Goal: Task Accomplishment & Management: Complete application form

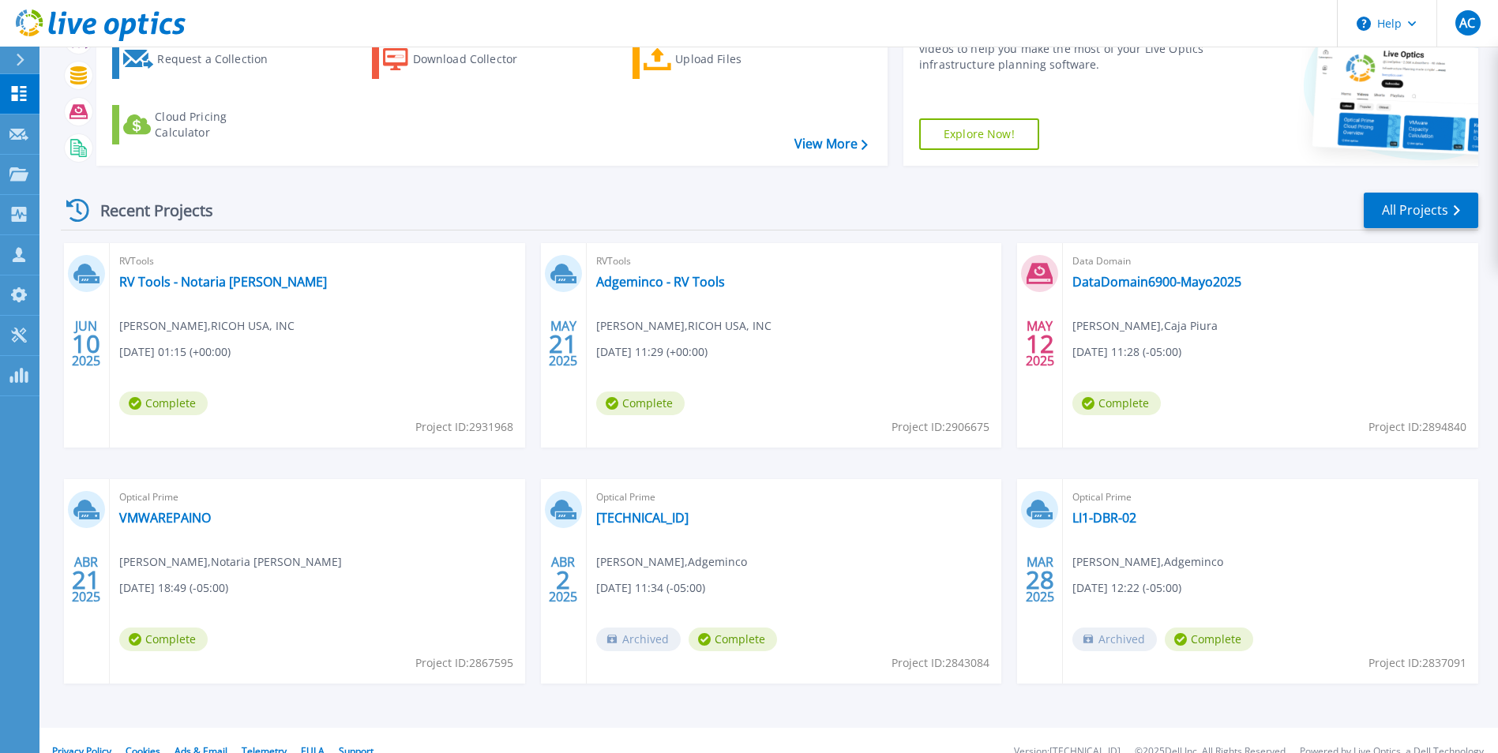
scroll to position [122, 0]
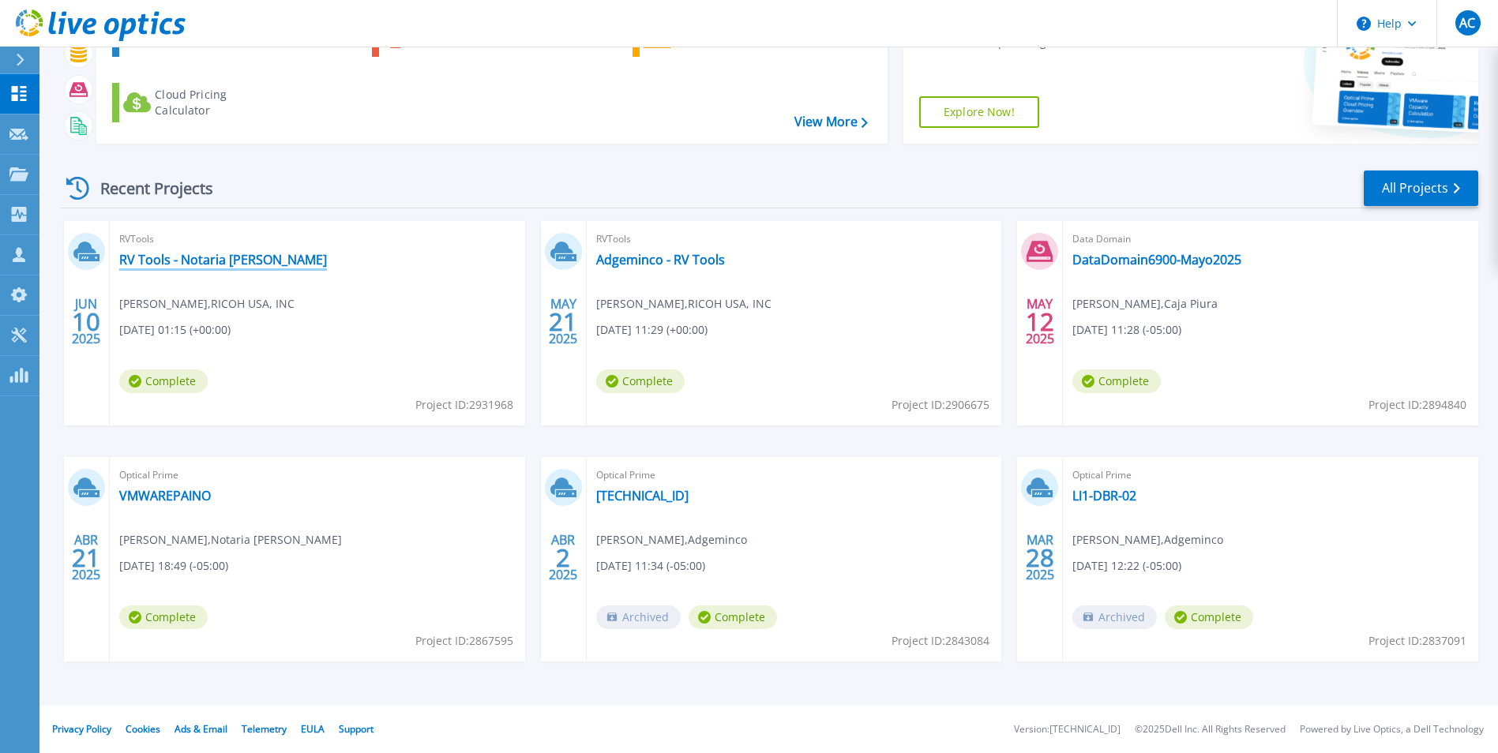
click at [186, 254] on link "RV Tools - Notaria Grau" at bounding box center [223, 260] width 208 height 16
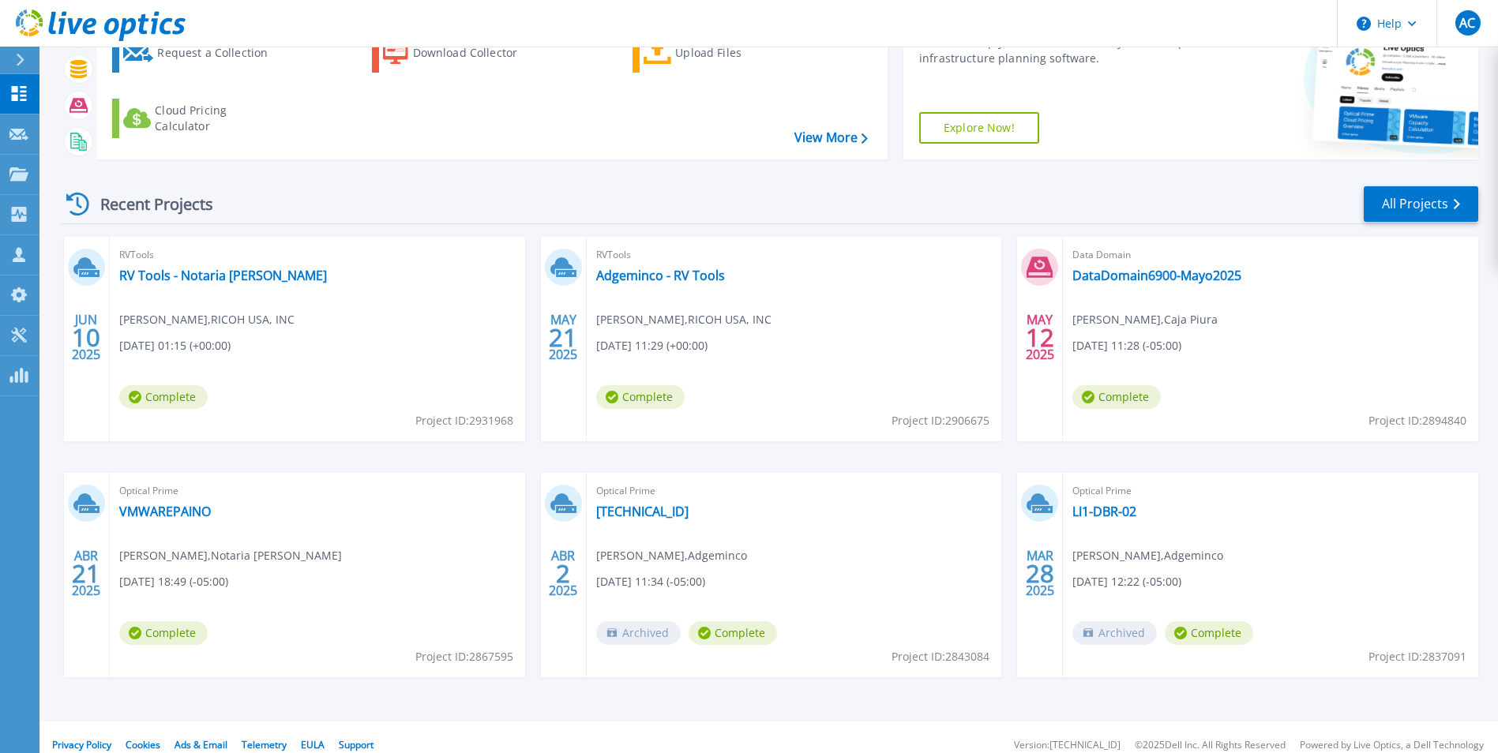
scroll to position [122, 0]
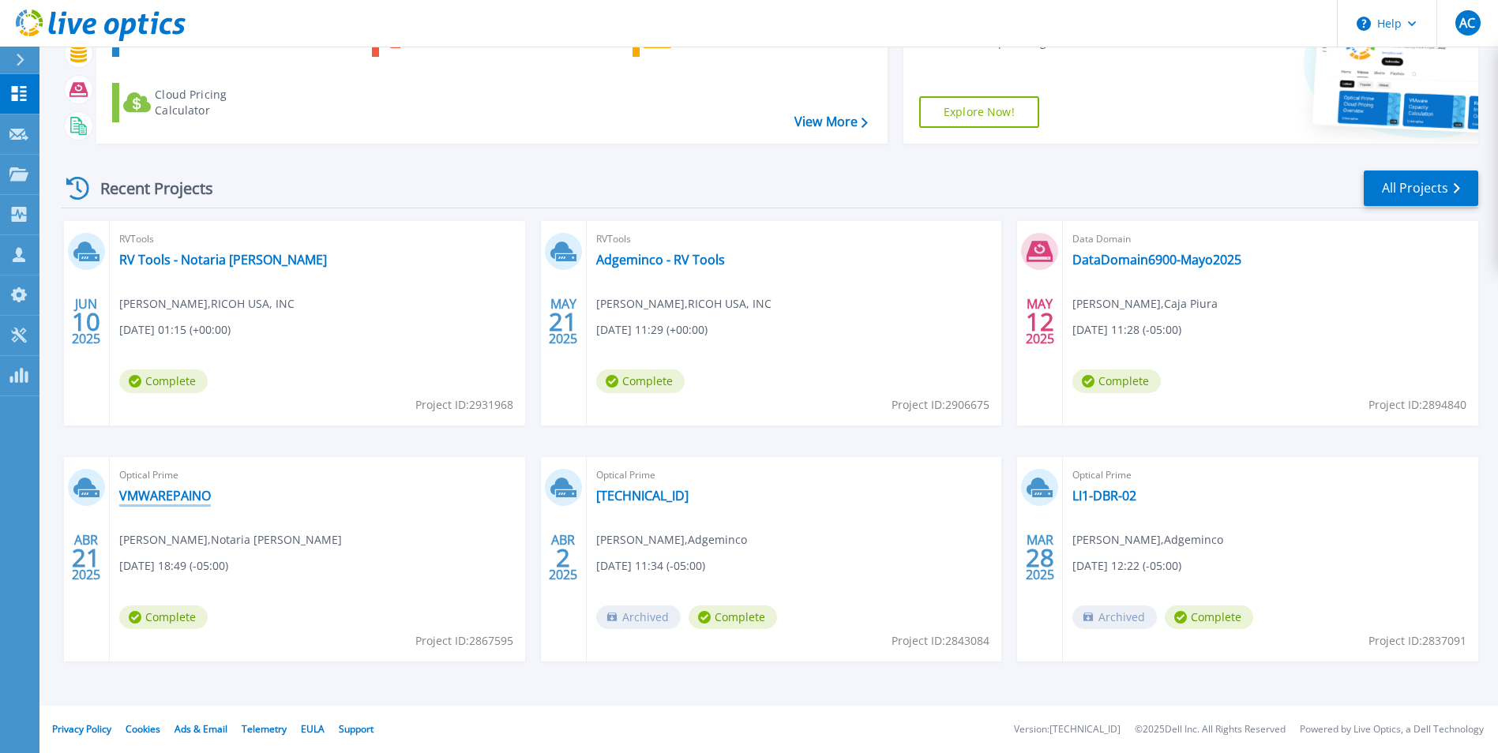
click at [143, 498] on link "VMWAREPAINO" at bounding box center [165, 496] width 92 height 16
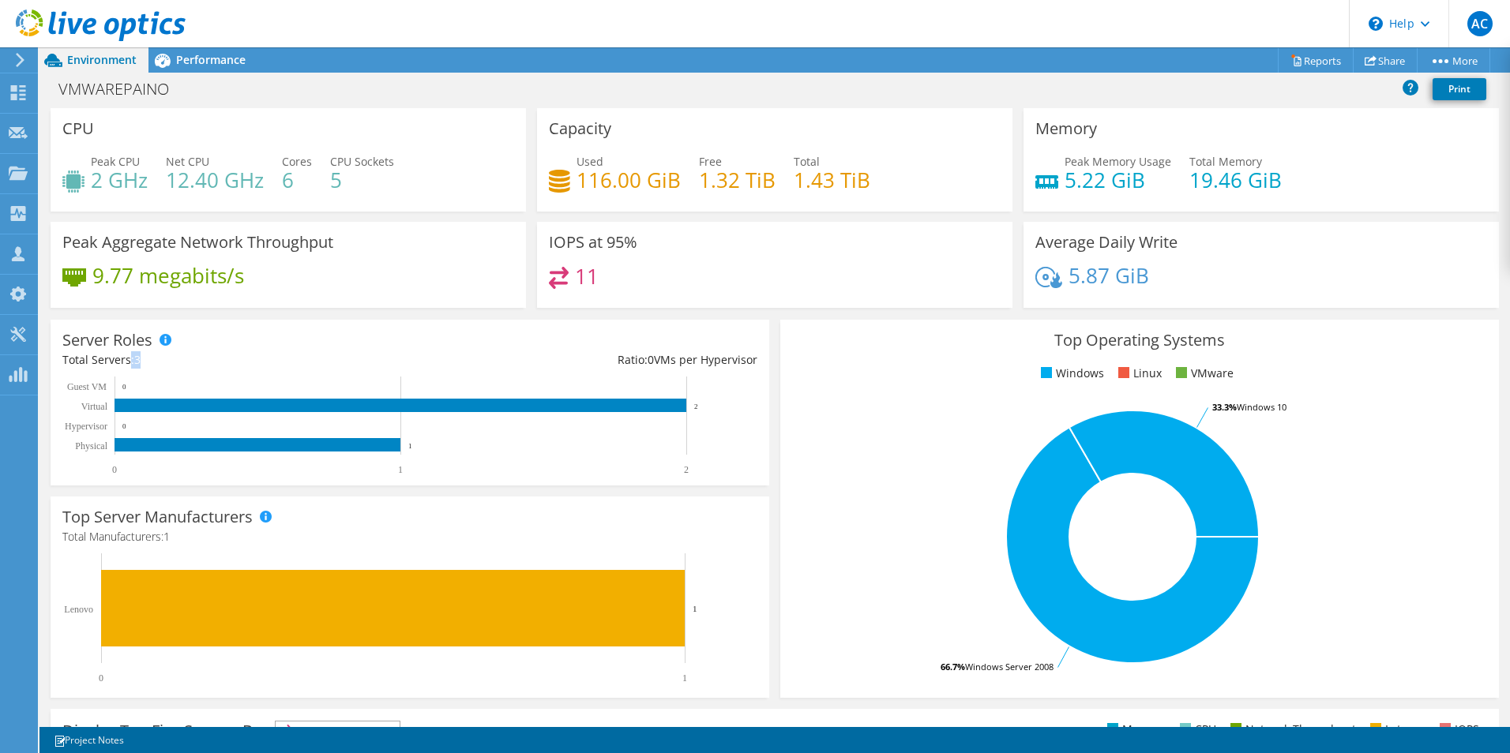
drag, startPoint x: 128, startPoint y: 361, endPoint x: 173, endPoint y: 363, distance: 45.1
click at [173, 363] on div "Total Servers: 3" at bounding box center [235, 359] width 347 height 17
click at [958, 426] on rect at bounding box center [1132, 537] width 681 height 276
drag, startPoint x: 1281, startPoint y: 181, endPoint x: 1071, endPoint y: 178, distance: 210.1
click at [1072, 178] on div "Peak Memory Usage 5.22 GiB Total Memory 19.46 GiB" at bounding box center [1261, 178] width 452 height 51
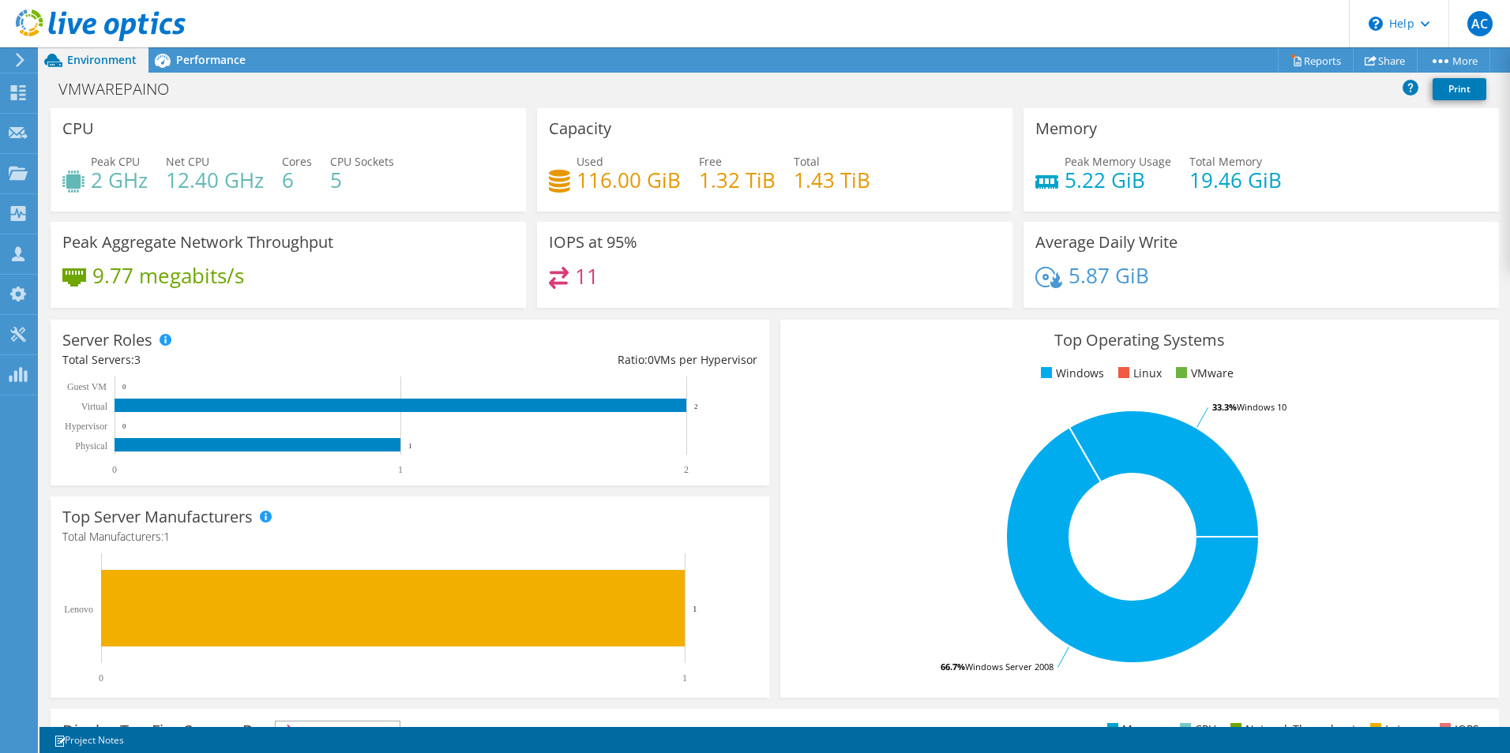
drag, startPoint x: 1071, startPoint y: 178, endPoint x: 1062, endPoint y: 179, distance: 8.7
click at [1071, 179] on h4 "5.22 GiB" at bounding box center [1118, 179] width 107 height 17
drag, startPoint x: 1071, startPoint y: 178, endPoint x: 1100, endPoint y: 186, distance: 30.1
click at [1100, 186] on h4 "5.22 GiB" at bounding box center [1118, 179] width 107 height 17
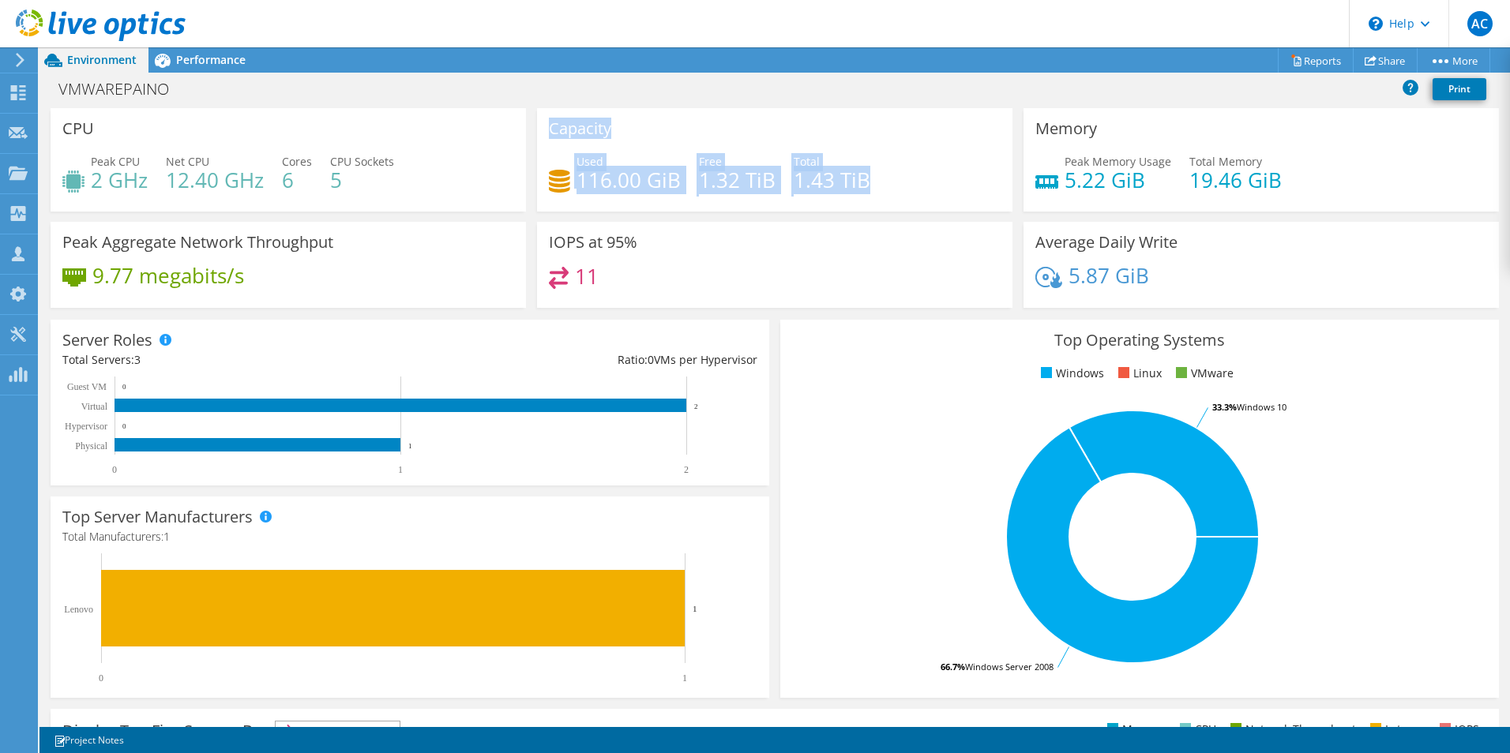
drag, startPoint x: 862, startPoint y: 184, endPoint x: 557, endPoint y: 118, distance: 312.0
click at [558, 117] on div "Capacity Used 116.00 GiB Free 1.32 TiB Total 1.43 TiB" at bounding box center [774, 159] width 475 height 103
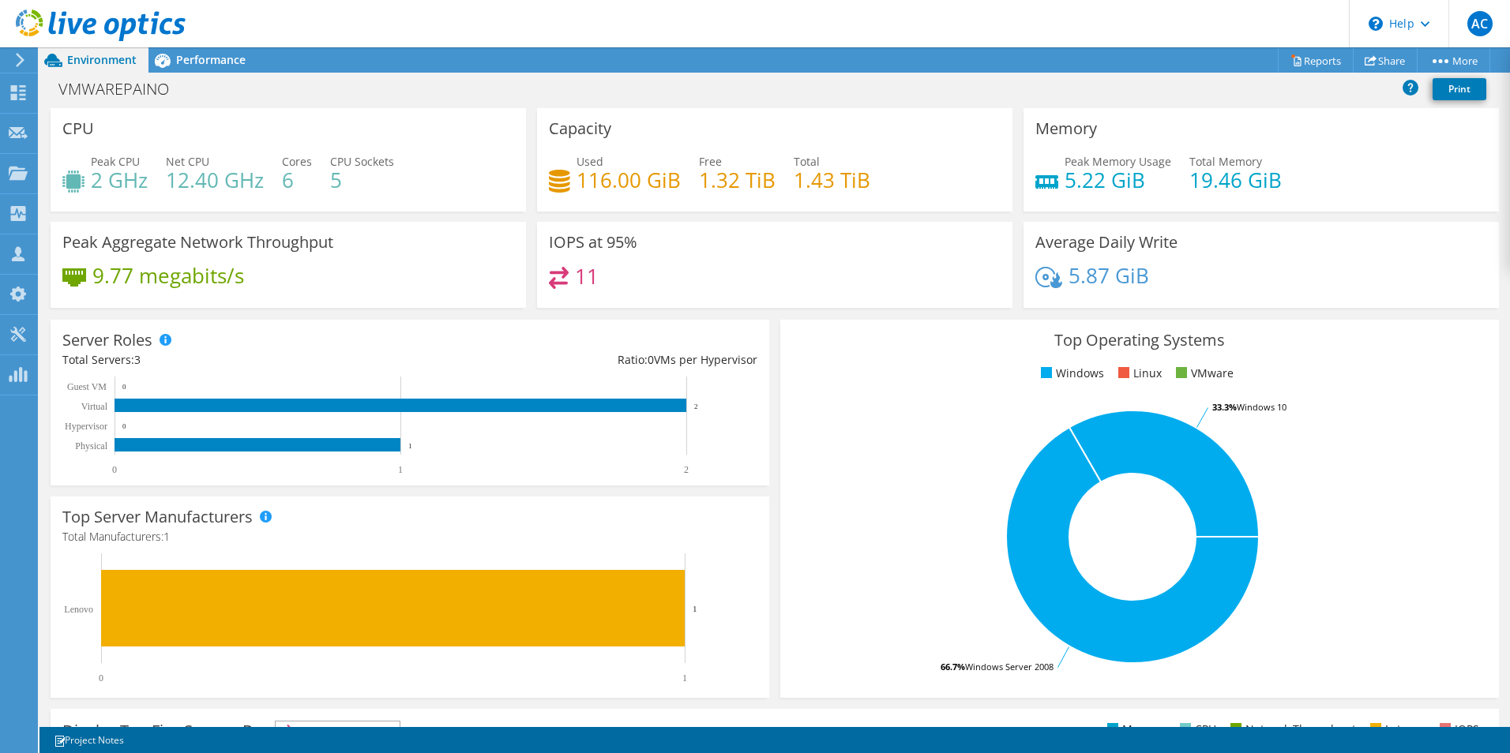
drag, startPoint x: 557, startPoint y: 118, endPoint x: 336, endPoint y: 126, distance: 221.3
click at [430, 118] on div "CPU Peak CPU 2 GHz Net CPU 12.40 GHz Cores 6 CPU Sockets 5" at bounding box center [288, 159] width 475 height 103
drag, startPoint x: 57, startPoint y: 130, endPoint x: 373, endPoint y: 201, distance: 323.6
click at [380, 201] on div "CPU Peak CPU 2 GHz Net CPU 12.40 GHz Cores 6 CPU Sockets 5" at bounding box center [288, 159] width 475 height 103
drag, startPoint x: 373, startPoint y: 201, endPoint x: 275, endPoint y: 182, distance: 99.7
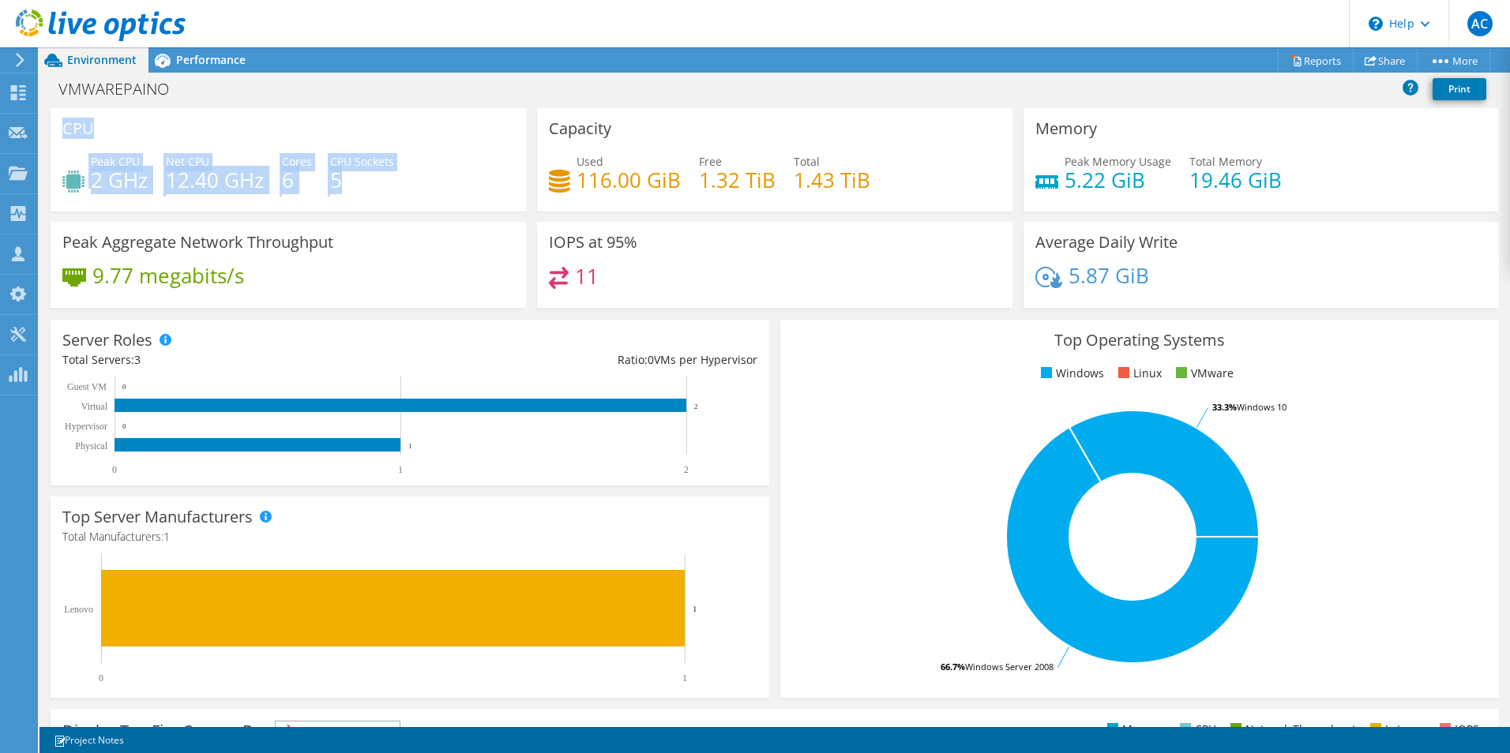
click at [280, 187] on div "Peak CPU 2 GHz Net CPU 12.40 GHz Cores 6 CPU Sockets 5" at bounding box center [288, 178] width 452 height 51
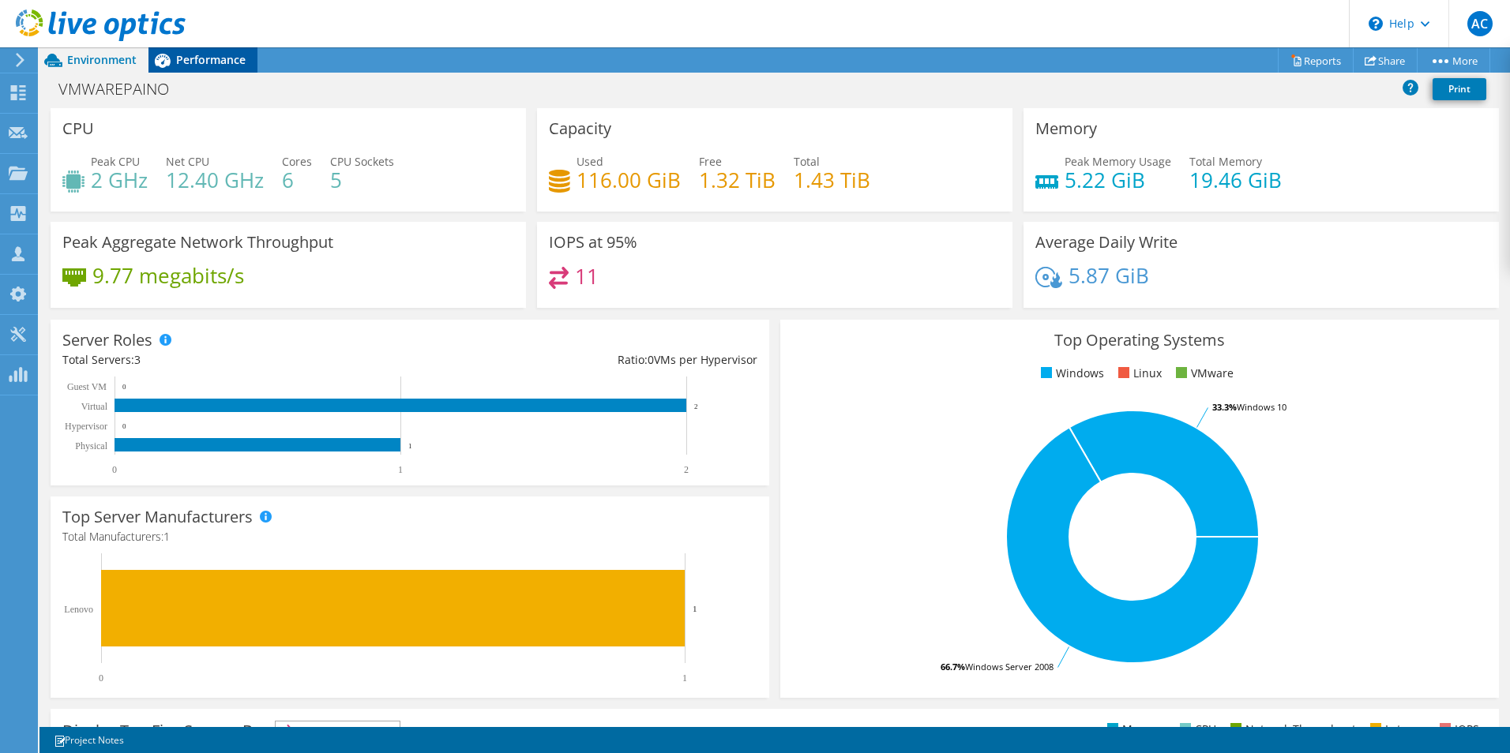
click at [203, 55] on span "Performance" at bounding box center [210, 59] width 69 height 15
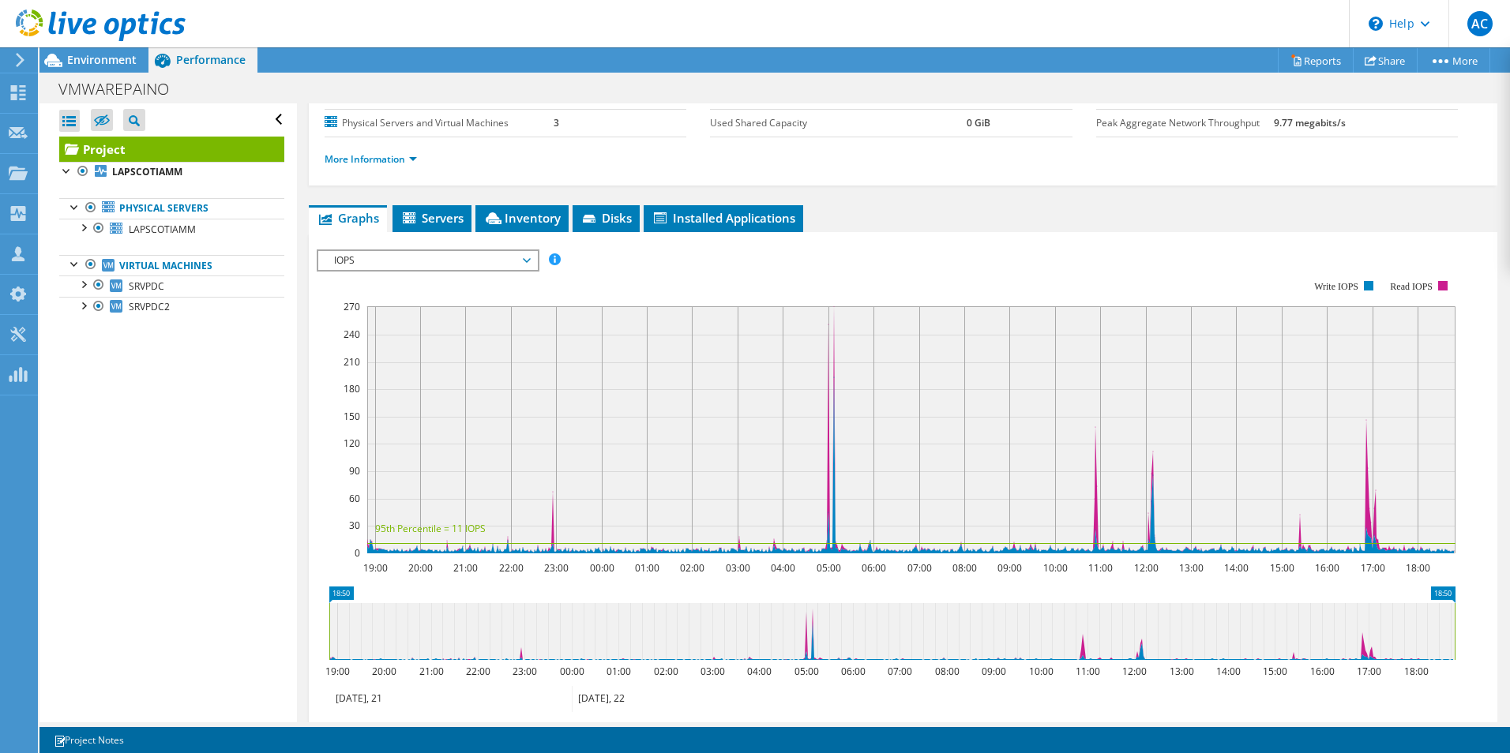
scroll to position [158, 0]
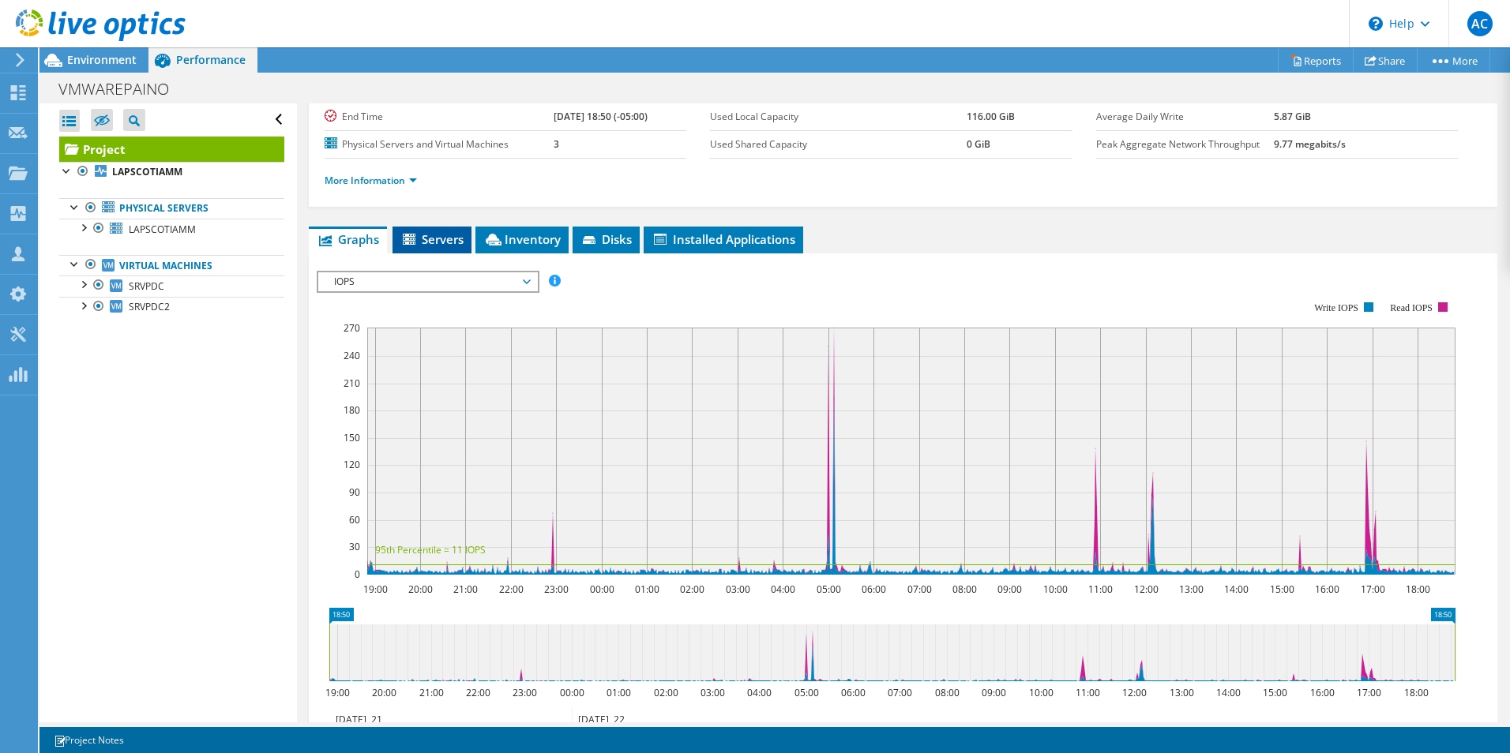
click at [414, 241] on icon at bounding box center [411, 240] width 16 height 13
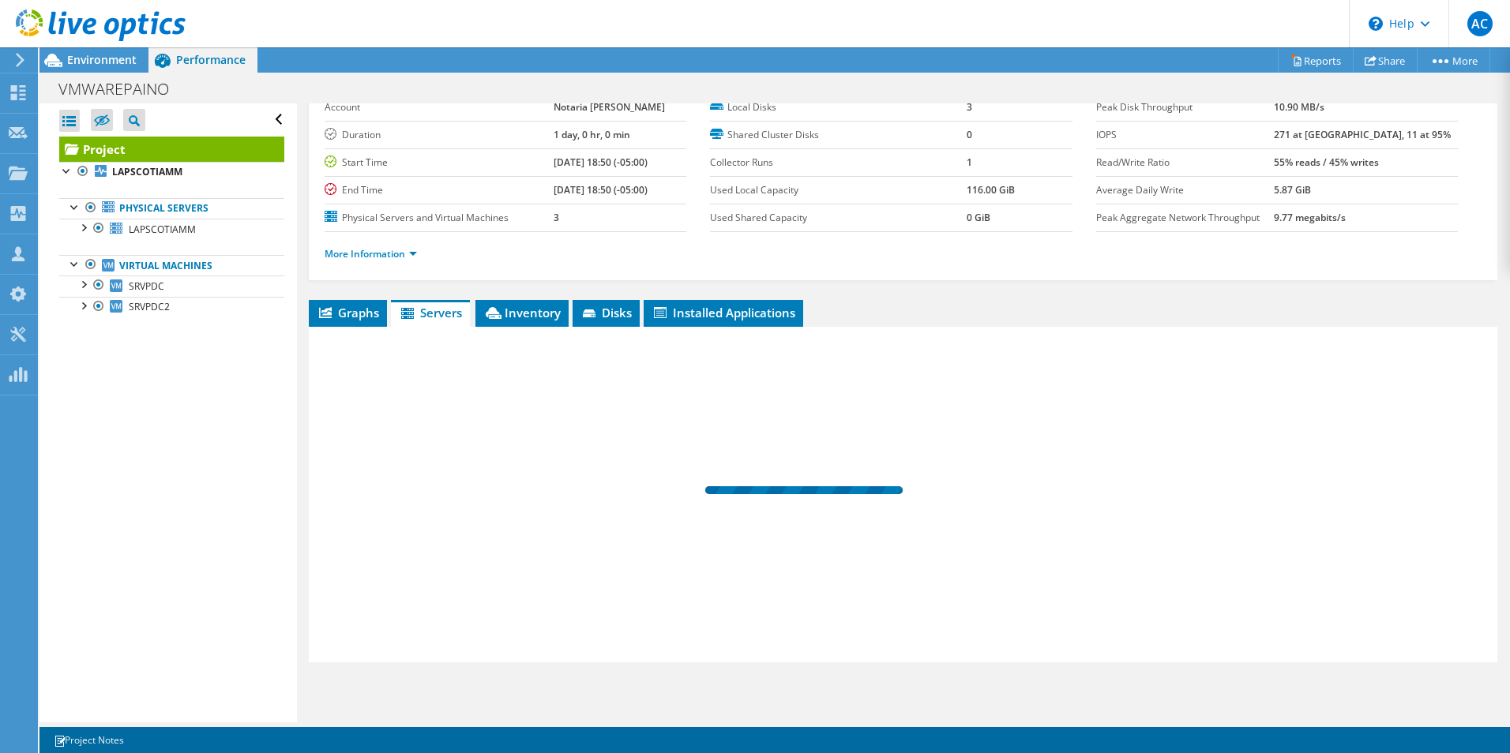
scroll to position [84, 0]
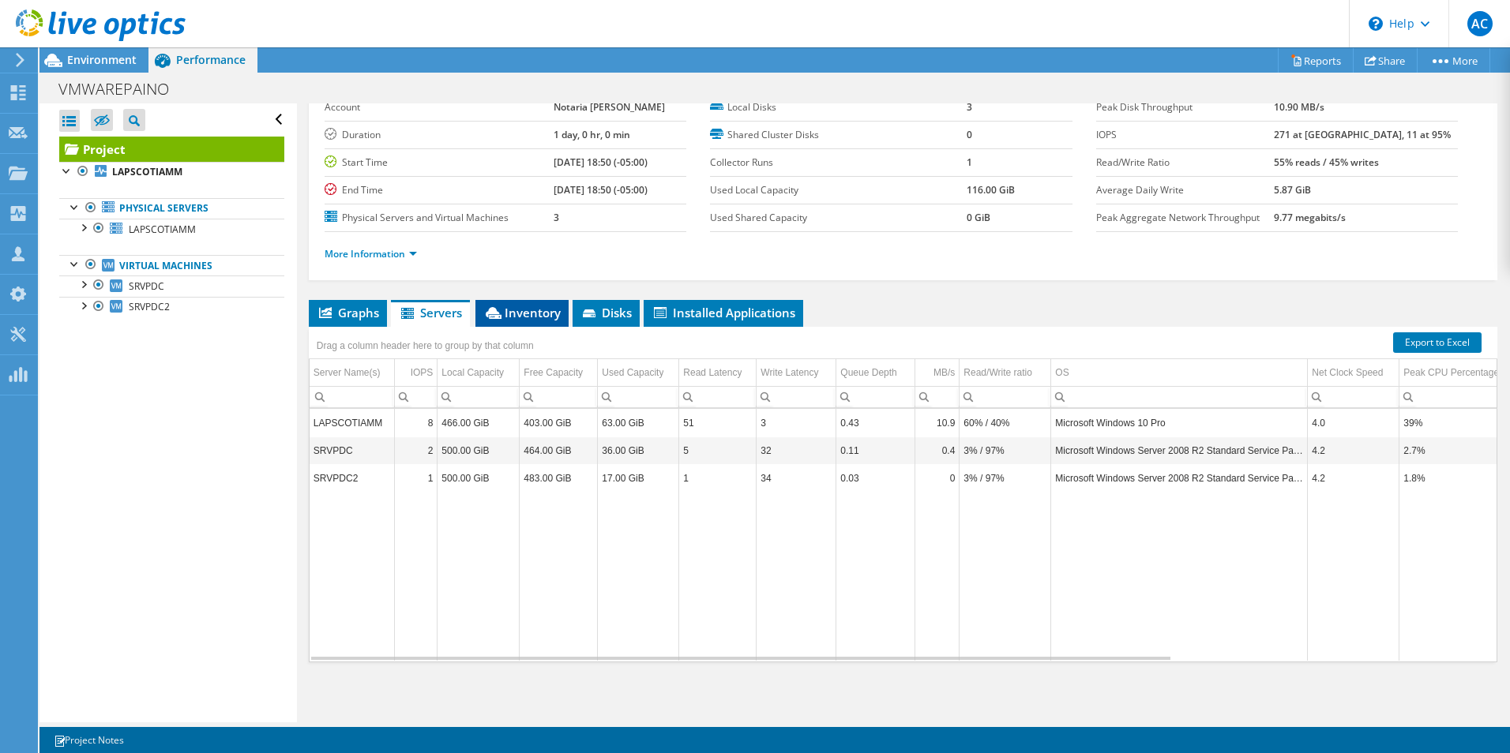
click at [514, 318] on span "Inventory" at bounding box center [521, 313] width 77 height 16
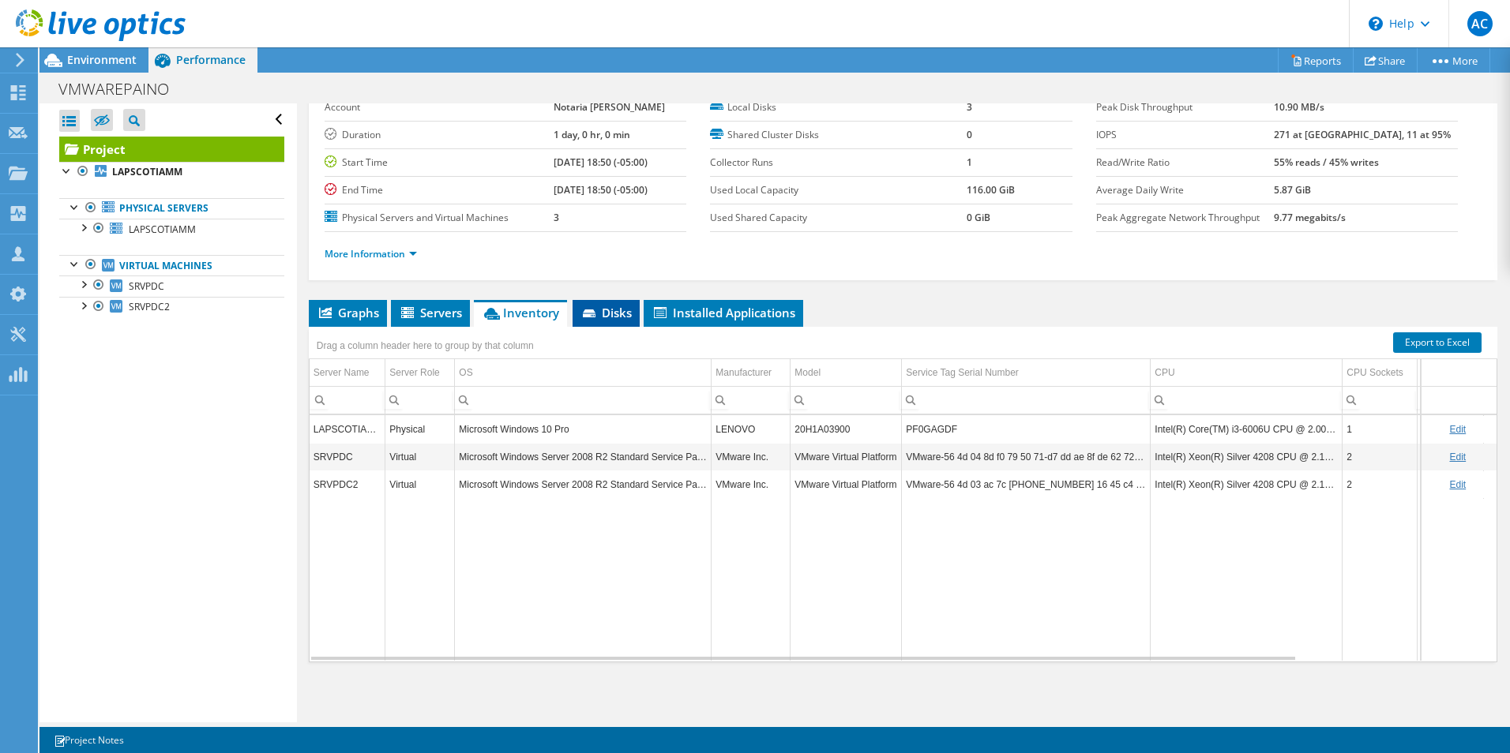
click at [614, 318] on span "Disks" at bounding box center [605, 313] width 51 height 16
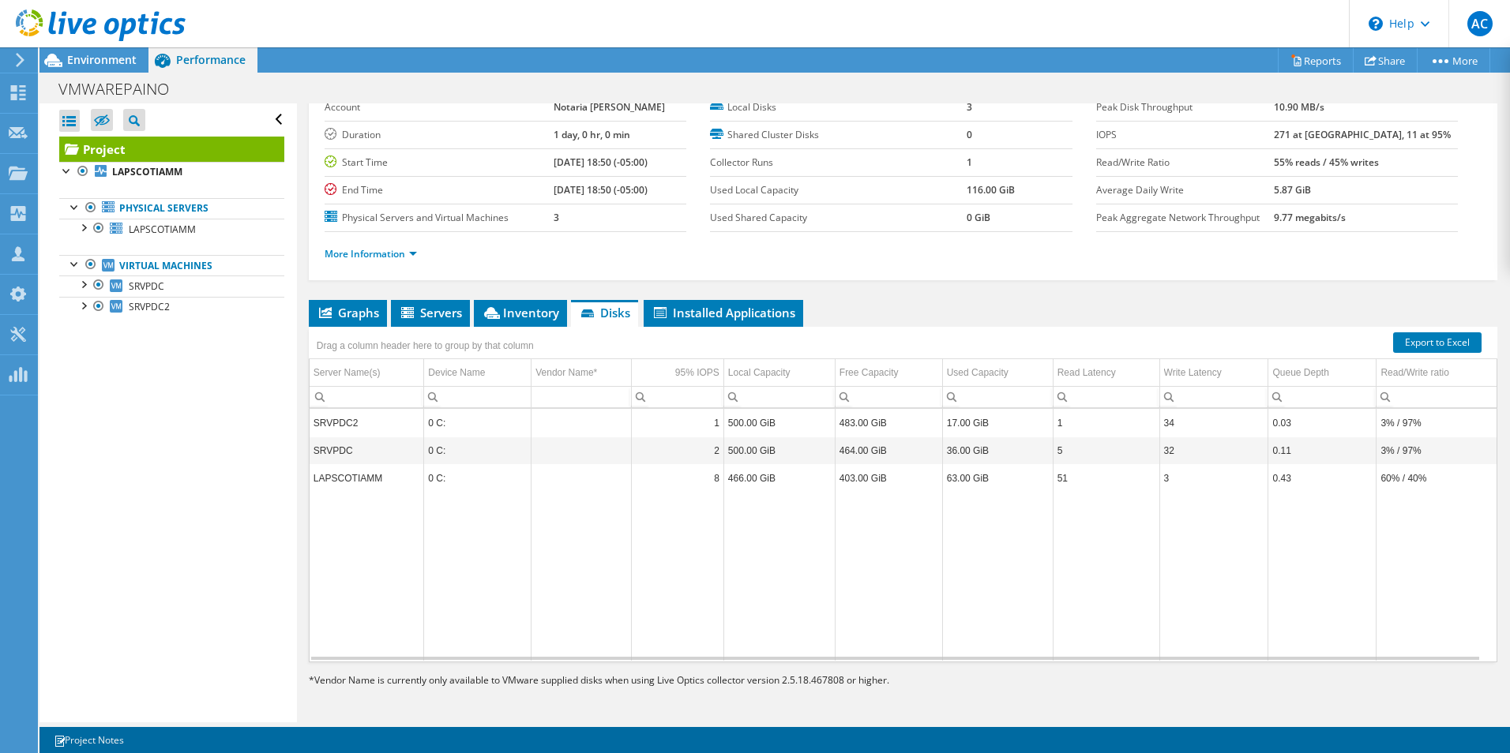
click at [352, 310] on span "Graphs" at bounding box center [348, 313] width 62 height 16
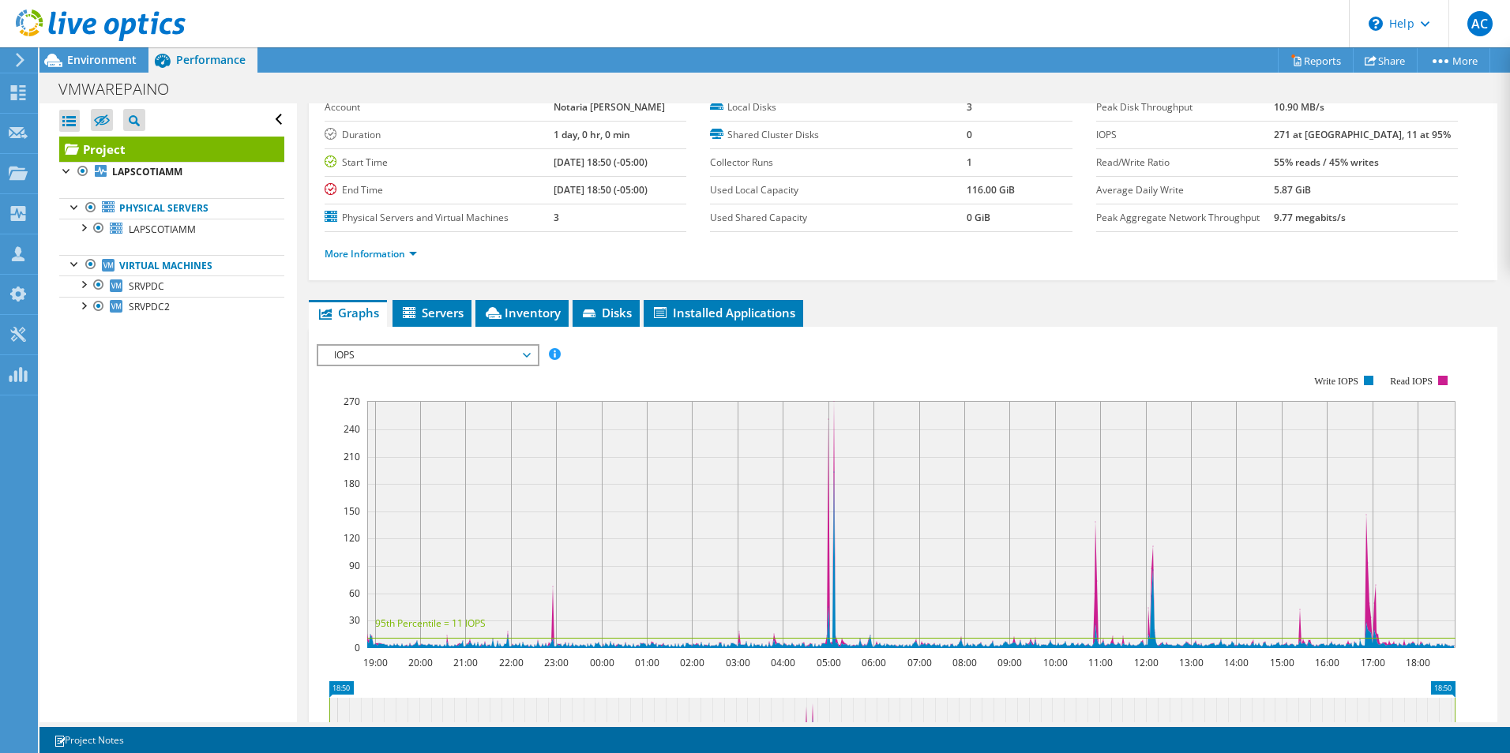
scroll to position [158, 0]
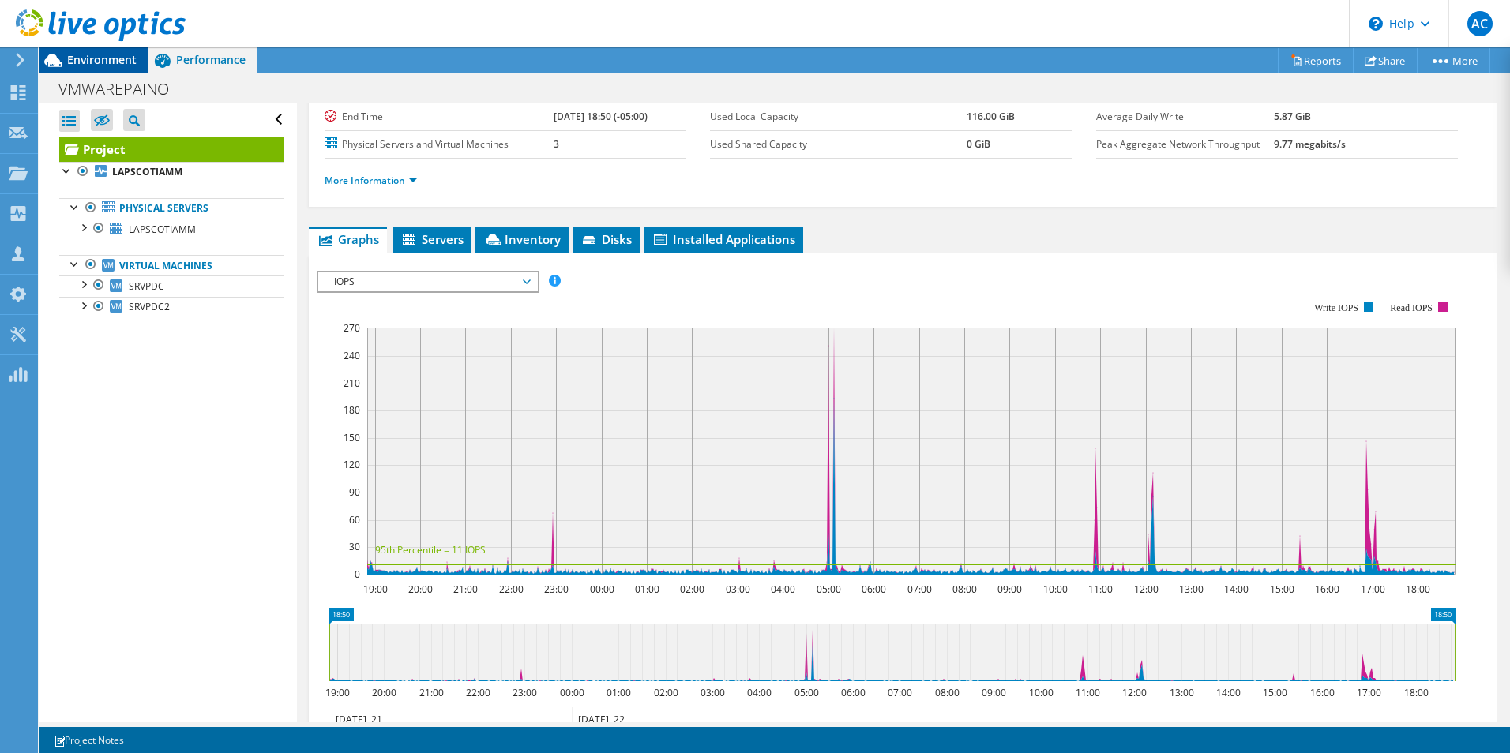
click at [101, 60] on span "Environment" at bounding box center [101, 59] width 69 height 15
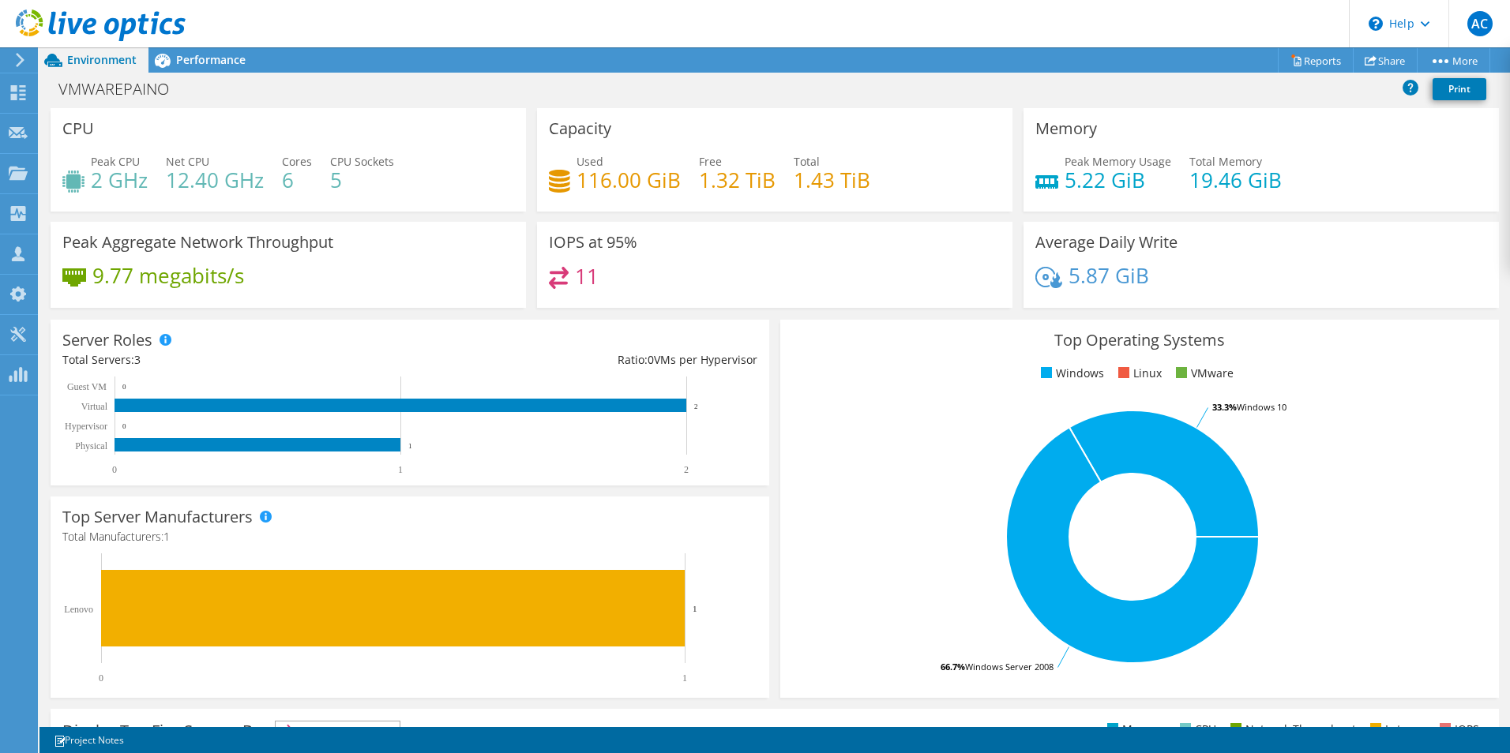
click at [51, 22] on use at bounding box center [101, 25] width 170 height 32
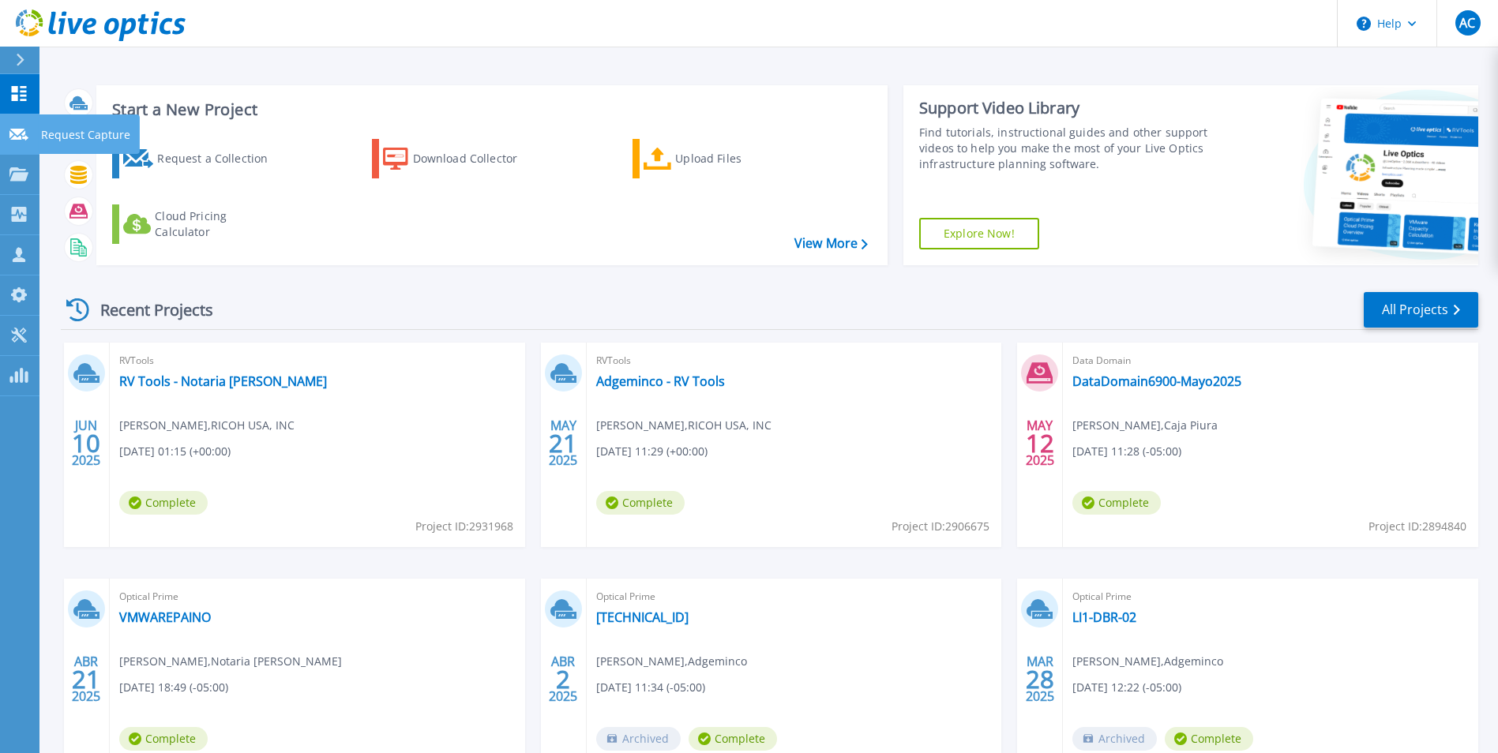
click at [24, 126] on link "Request Capture Request Capture" at bounding box center [19, 135] width 39 height 40
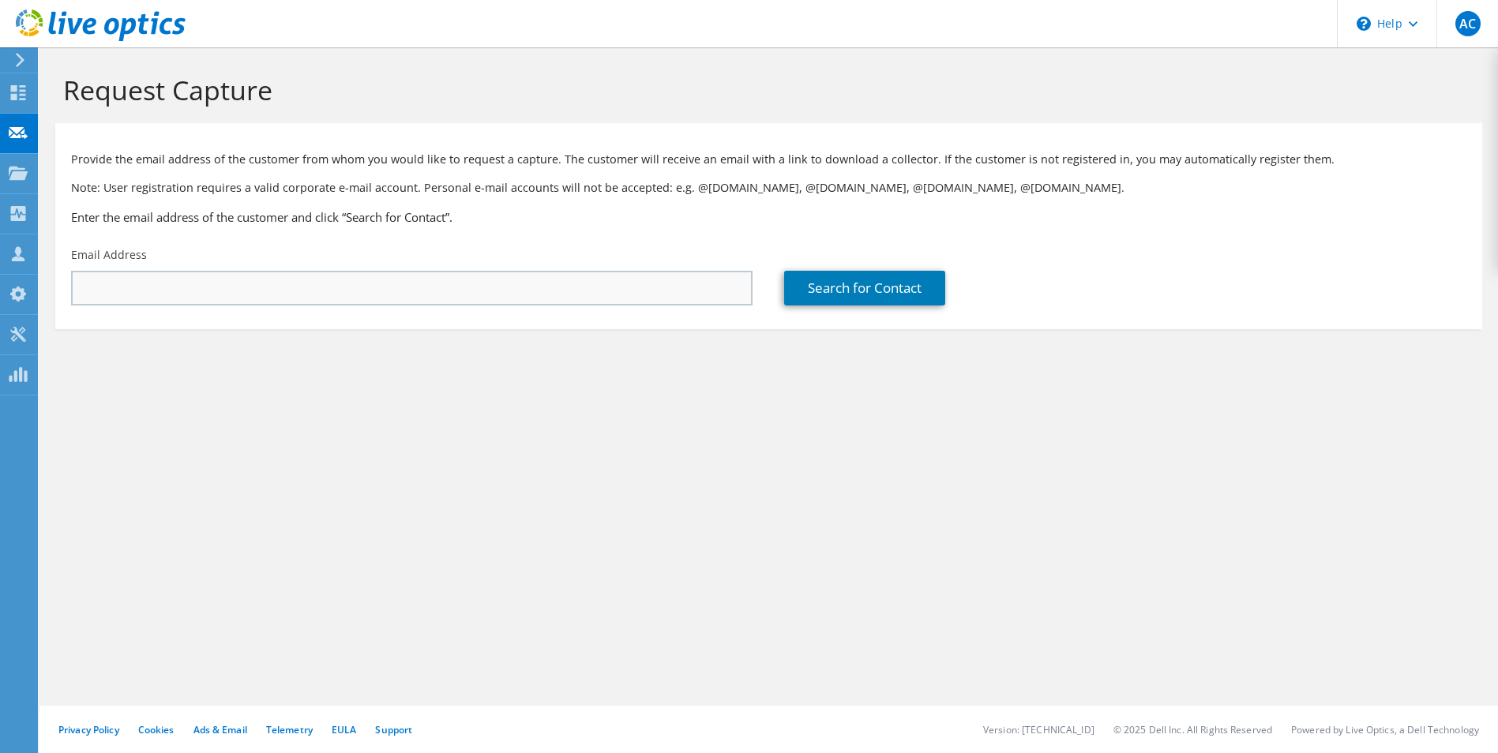
click at [471, 276] on input "text" at bounding box center [412, 288] width 682 height 35
click at [419, 295] on input "text" at bounding box center [412, 288] width 682 height 35
click at [484, 293] on input "text" at bounding box center [412, 288] width 682 height 35
click at [482, 281] on input "text" at bounding box center [412, 288] width 682 height 35
click at [337, 272] on input "nmatallana@grupofencri.pe" at bounding box center [412, 288] width 682 height 35
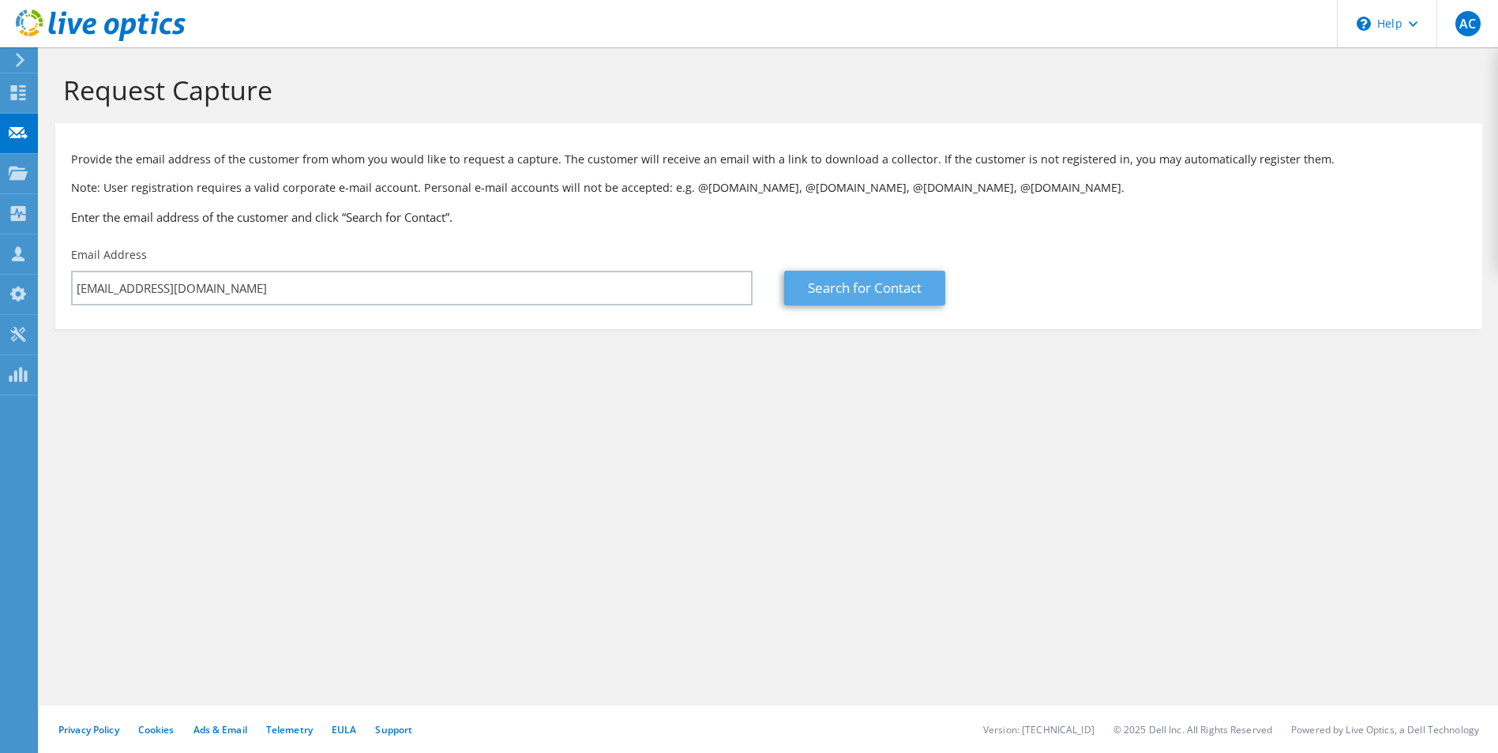
type input "nmatallana@grupofencri.pe"
click at [831, 291] on link "Search for Contact" at bounding box center [864, 288] width 161 height 35
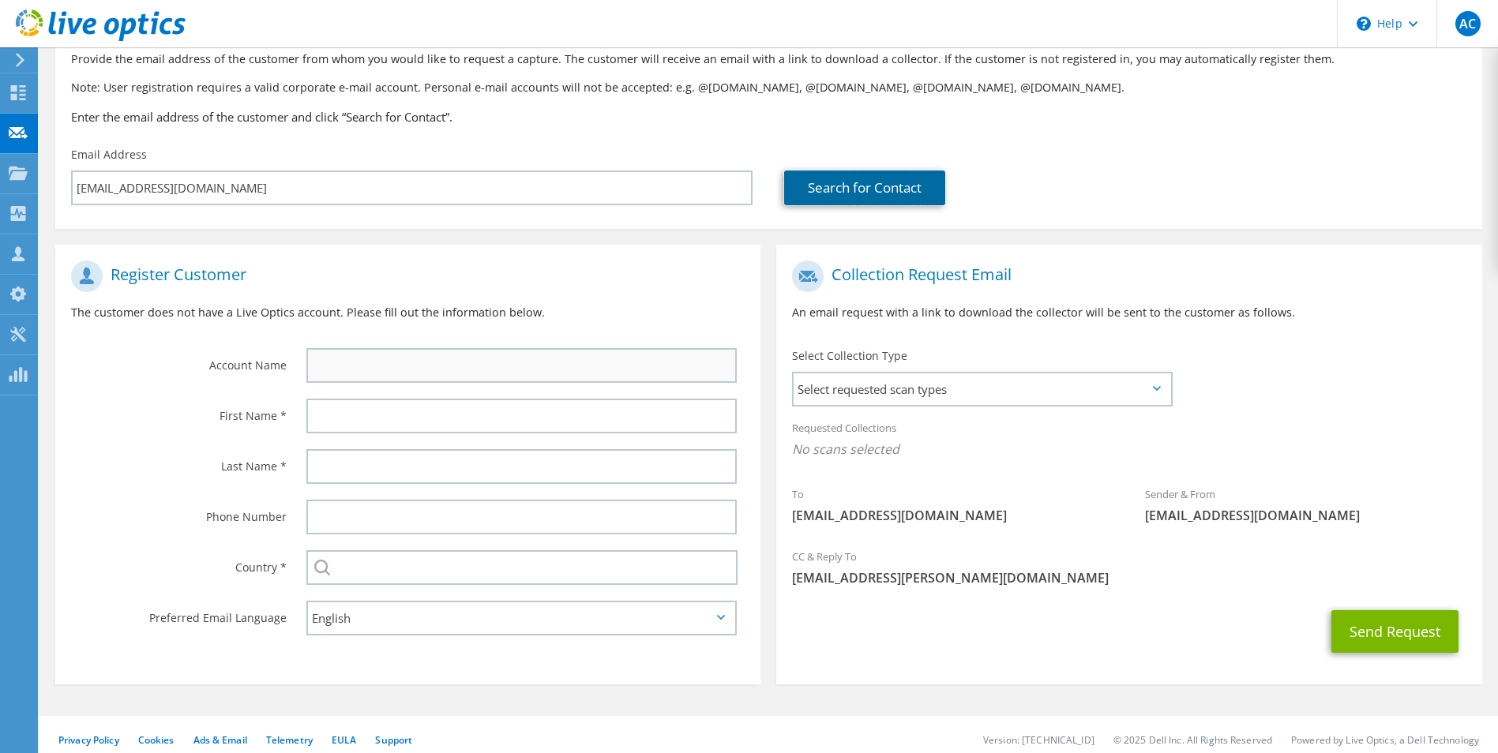
scroll to position [111, 0]
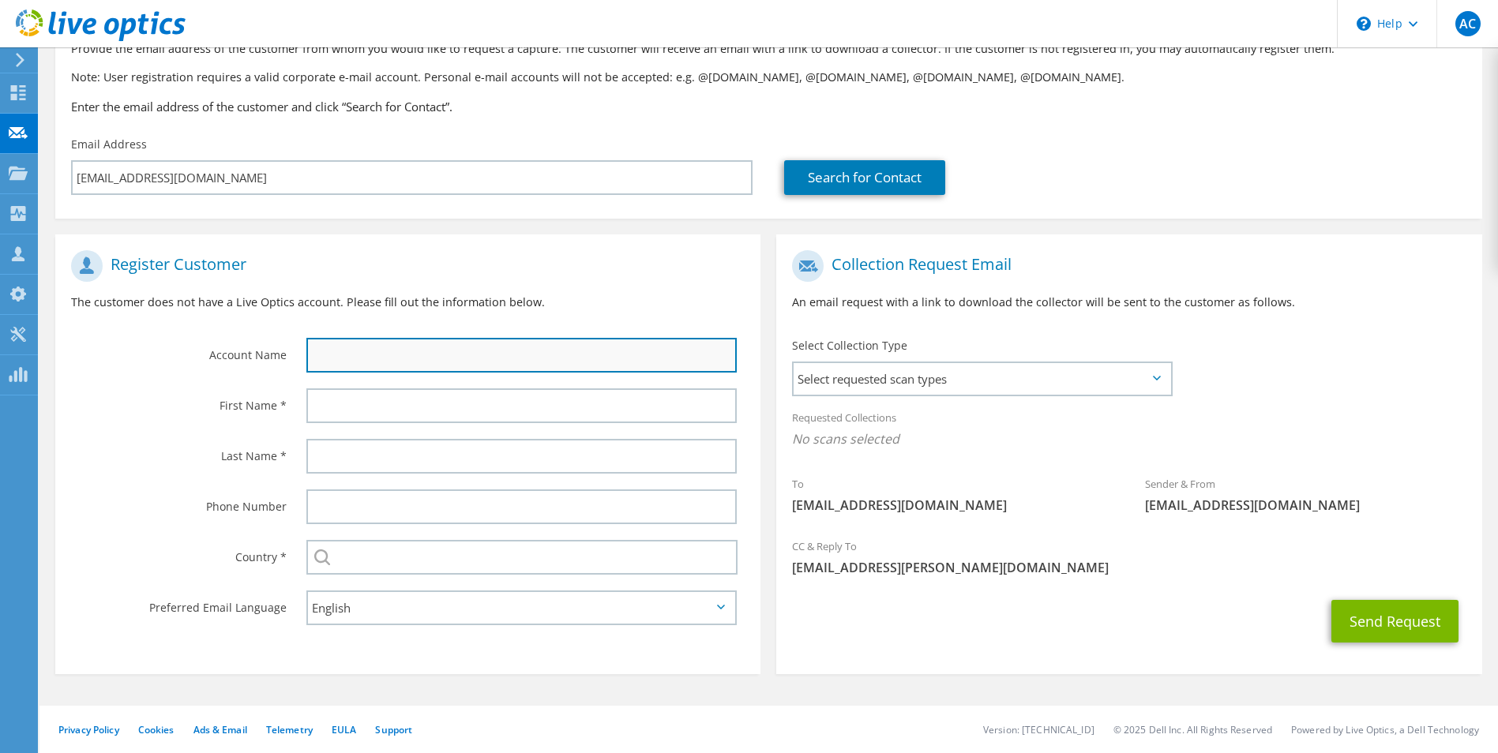
click at [475, 347] on input "text" at bounding box center [521, 355] width 431 height 35
click at [378, 351] on input "text" at bounding box center [521, 355] width 431 height 35
type input "Grupo Fencri"
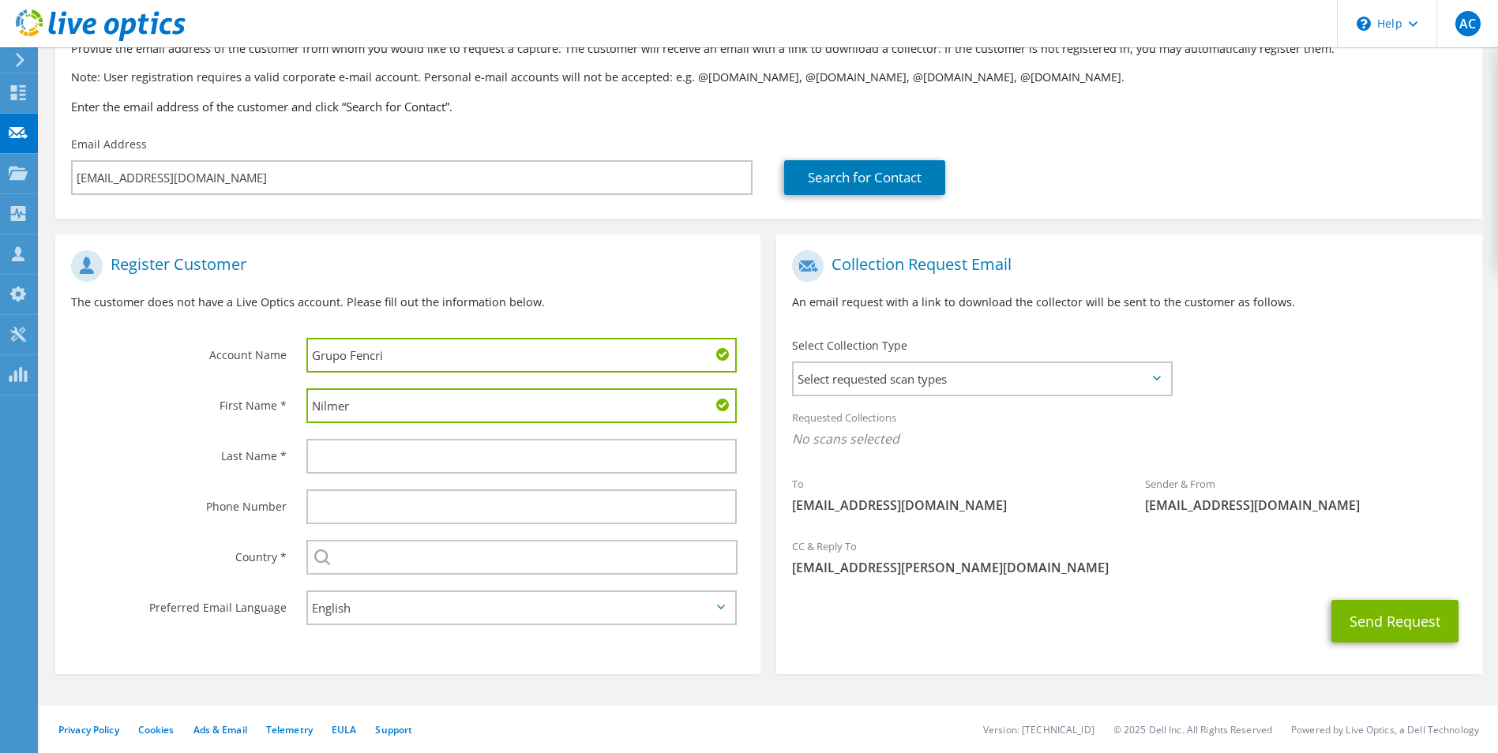
type input "Nilmer"
type input "m"
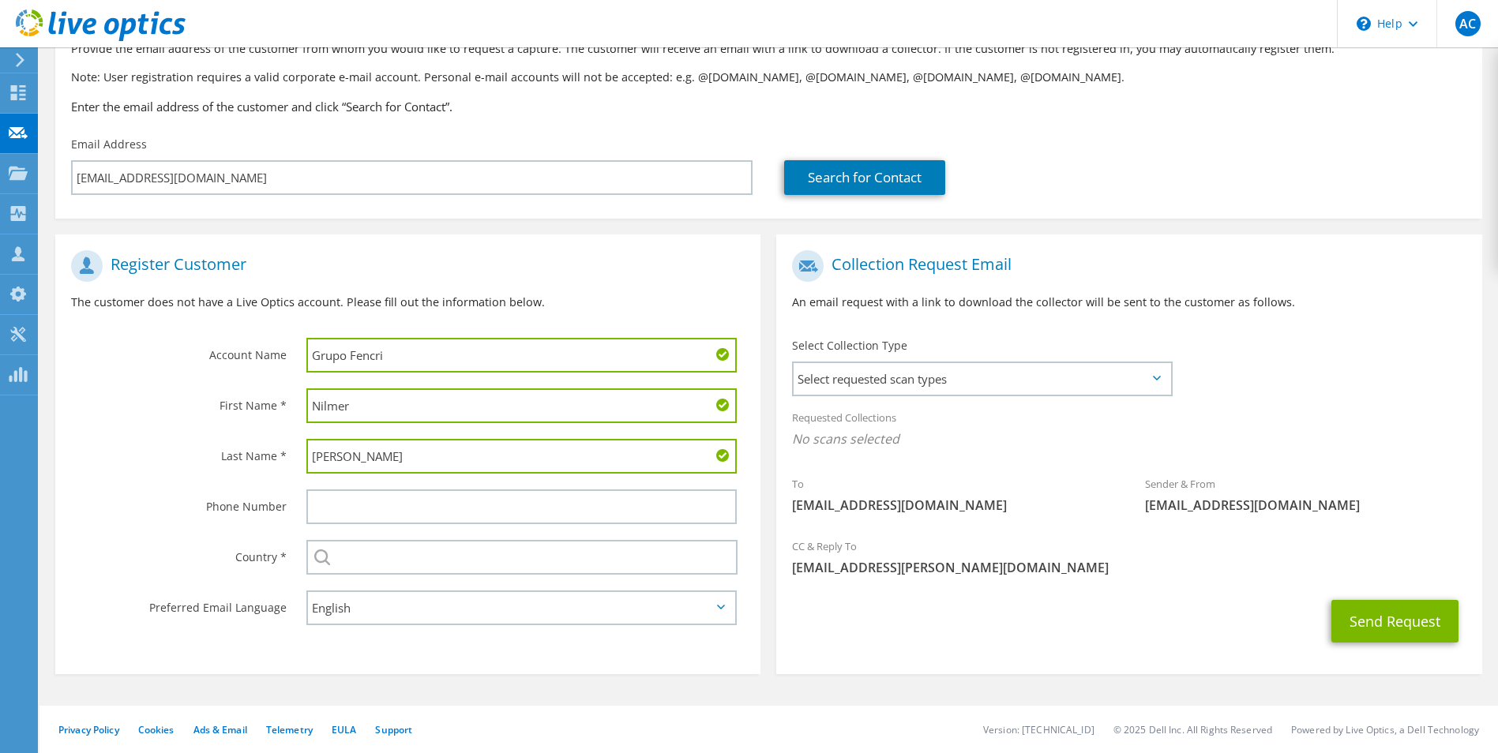
type input "Matallana"
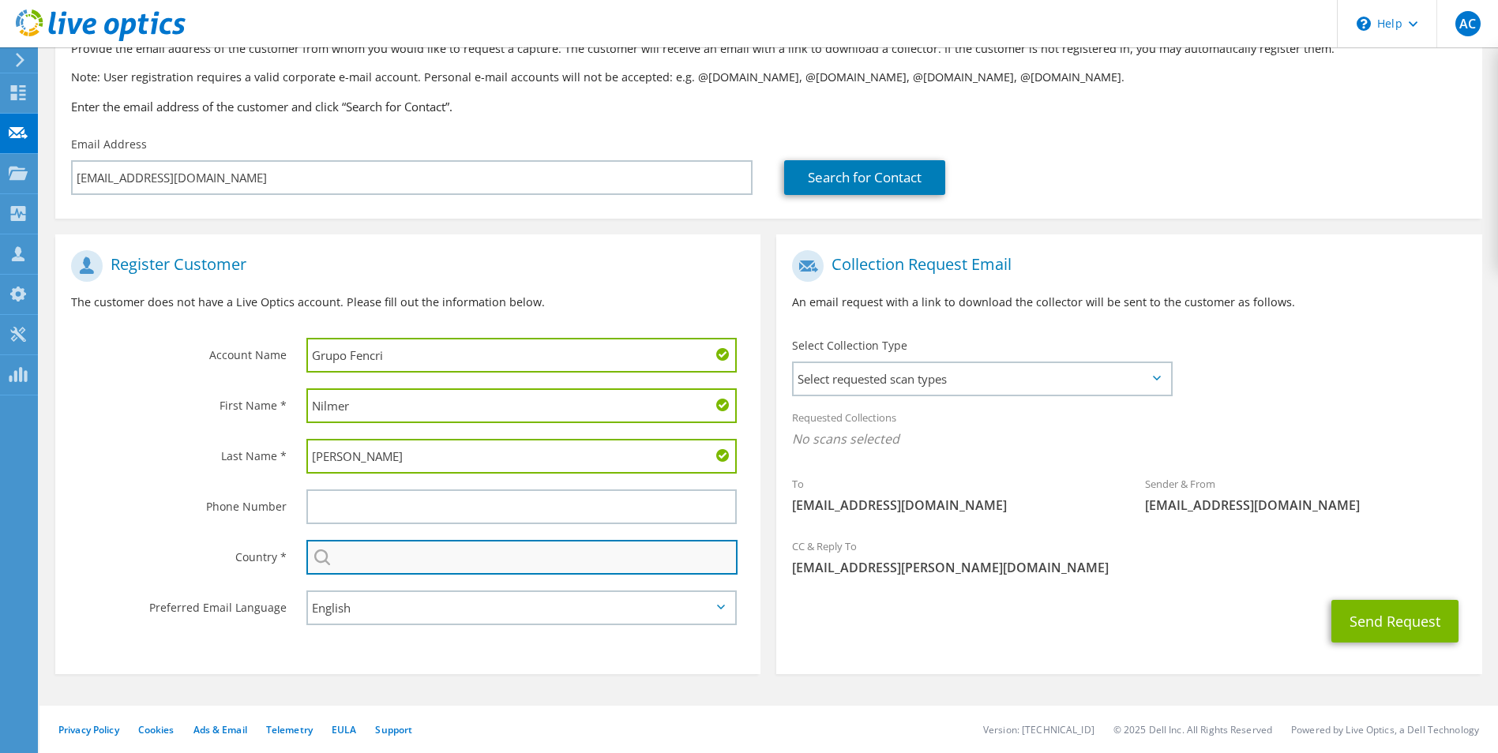
click at [393, 563] on input "text" at bounding box center [522, 557] width 432 height 35
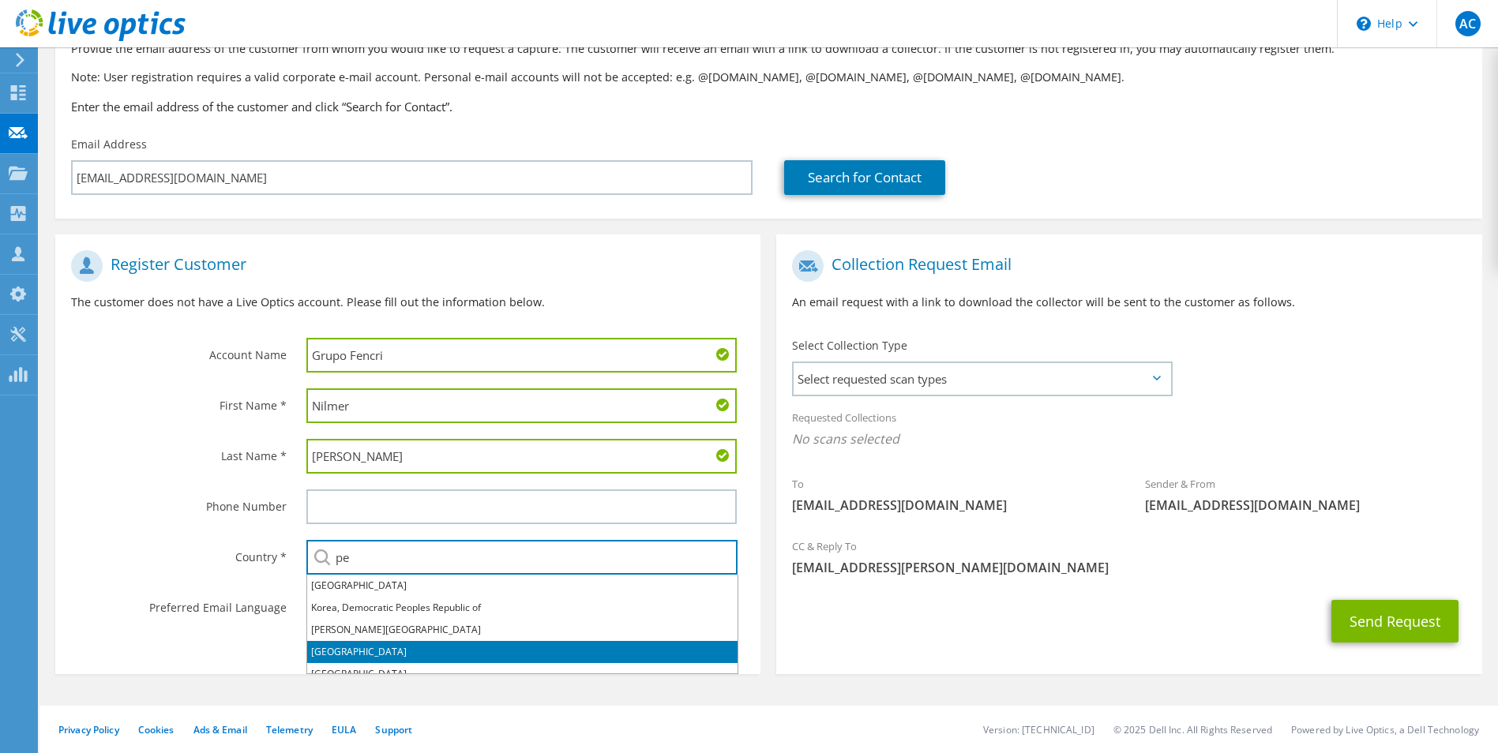
click at [394, 642] on li "Peru" at bounding box center [522, 652] width 430 height 22
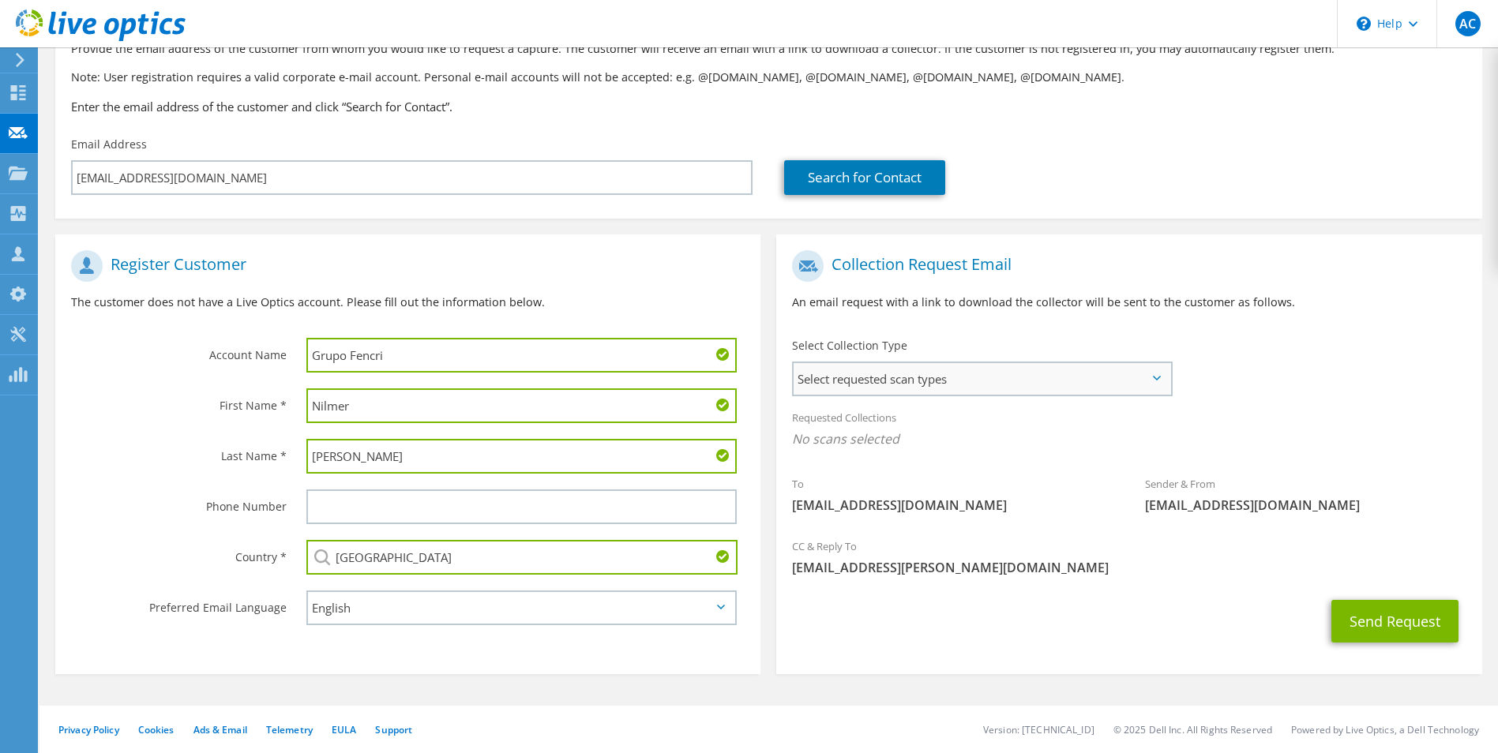
type input "Peru"
click at [1017, 389] on span "Select requested scan types" at bounding box center [982, 379] width 376 height 32
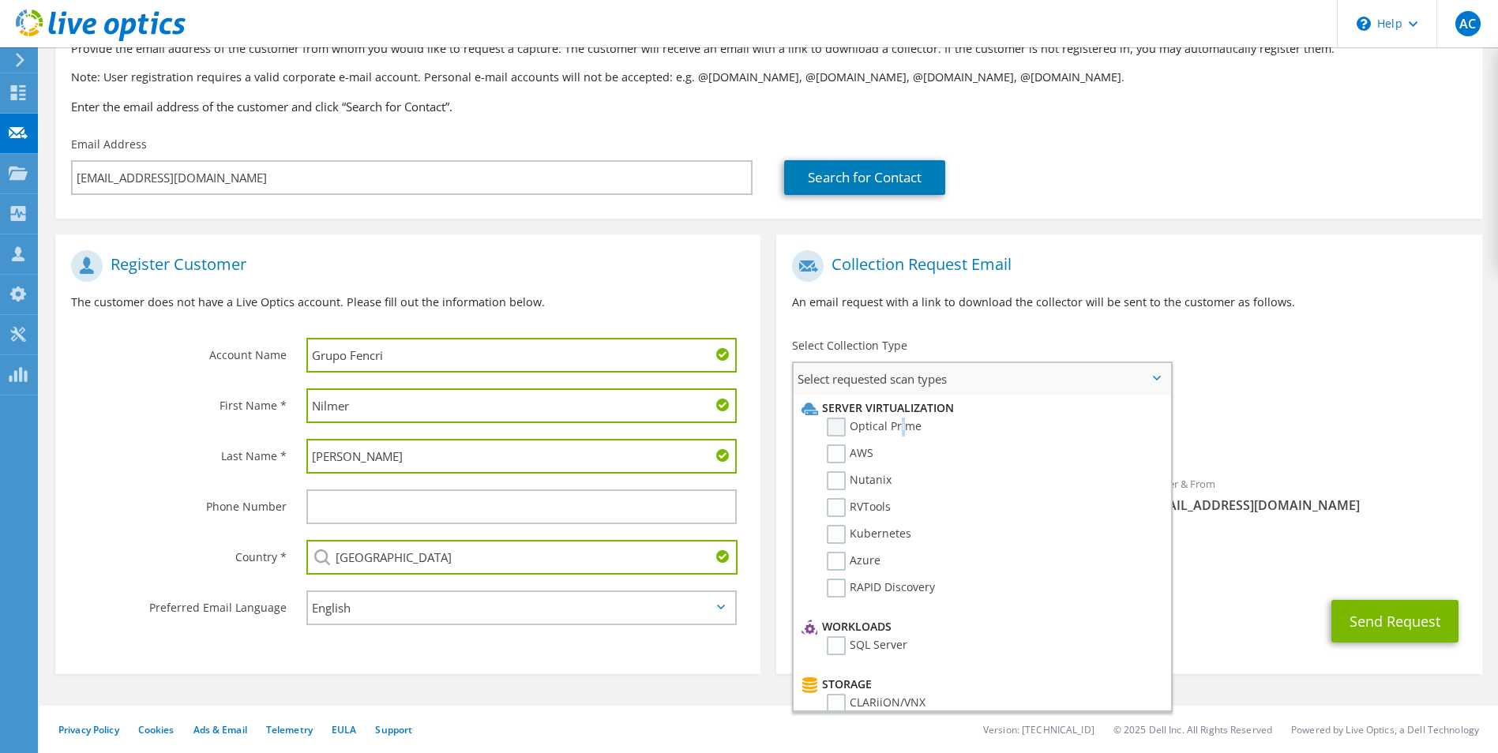
click at [901, 424] on label "Optical Prime" at bounding box center [874, 427] width 95 height 19
drag, startPoint x: 901, startPoint y: 424, endPoint x: 866, endPoint y: 425, distance: 35.5
click at [866, 425] on label "Optical Prime" at bounding box center [874, 427] width 95 height 19
click at [0, 0] on input "Optical Prime" at bounding box center [0, 0] width 0 height 0
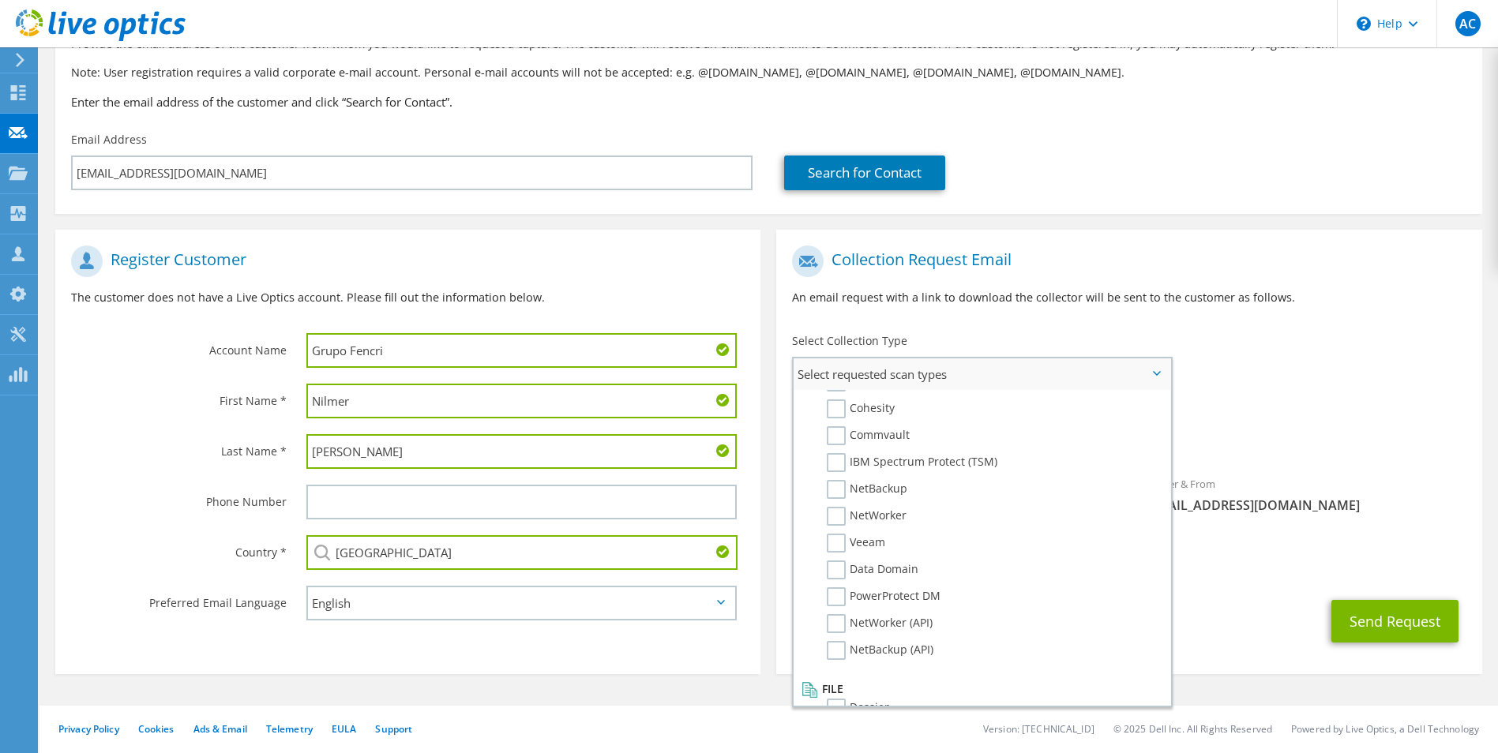
scroll to position [751, 0]
drag, startPoint x: 838, startPoint y: 687, endPoint x: 842, endPoint y: 671, distance: 16.3
click at [838, 687] on label "Dossier" at bounding box center [858, 680] width 62 height 19
click at [0, 0] on input "Dossier" at bounding box center [0, 0] width 0 height 0
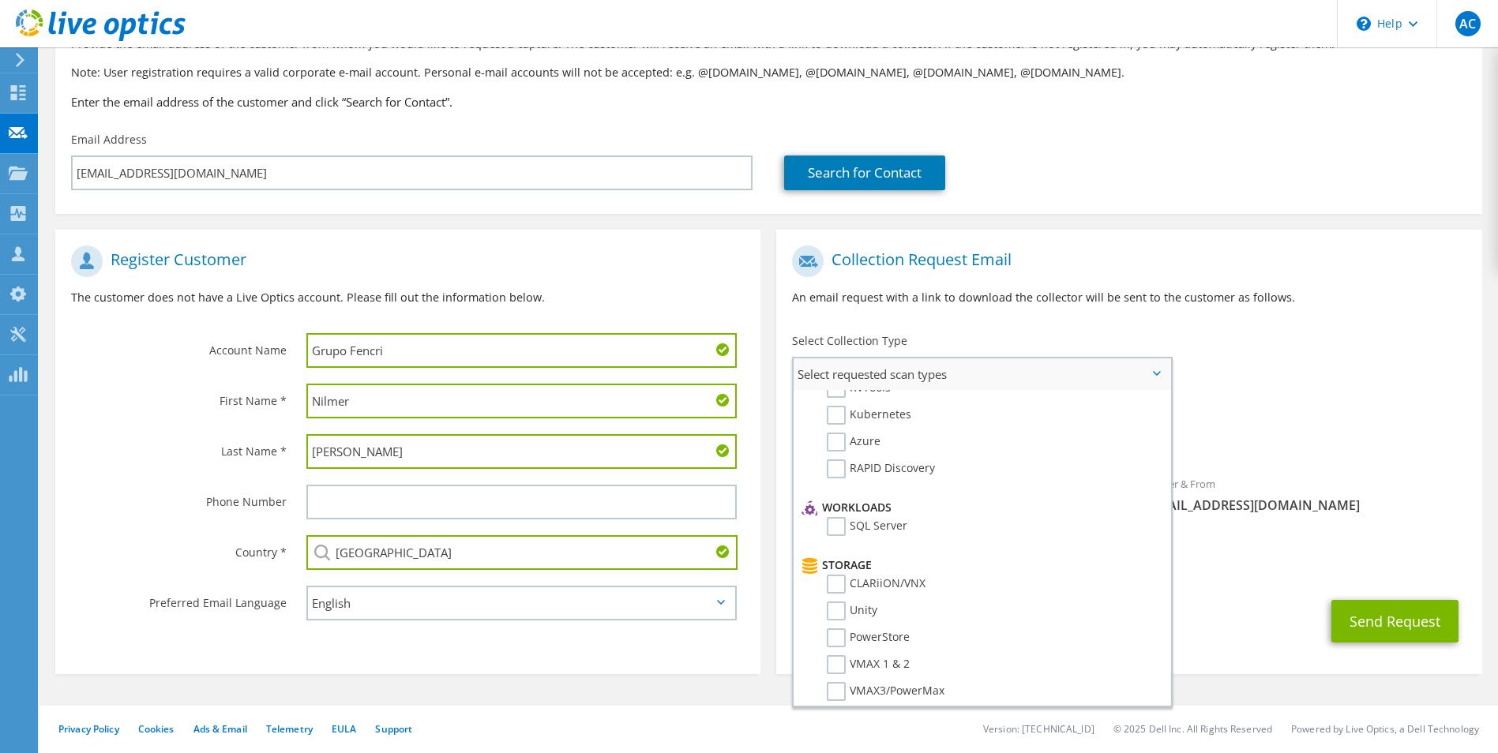
scroll to position [0, 0]
click at [1339, 394] on div "To nmatallana@grupofencri.pe Sender & From liveoptics@liveoptics.com" at bounding box center [1128, 384] width 705 height 292
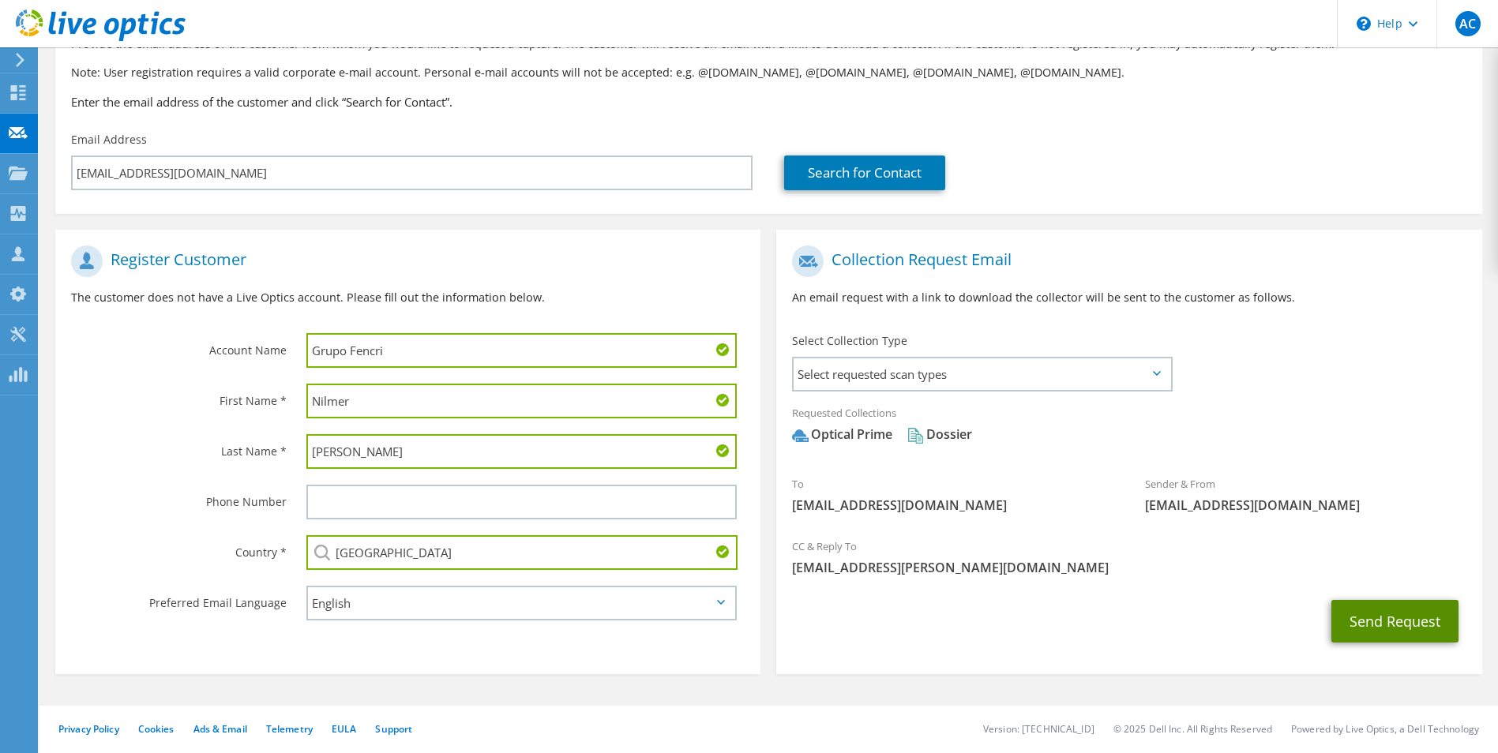
click at [1394, 622] on button "Send Request" at bounding box center [1394, 621] width 127 height 43
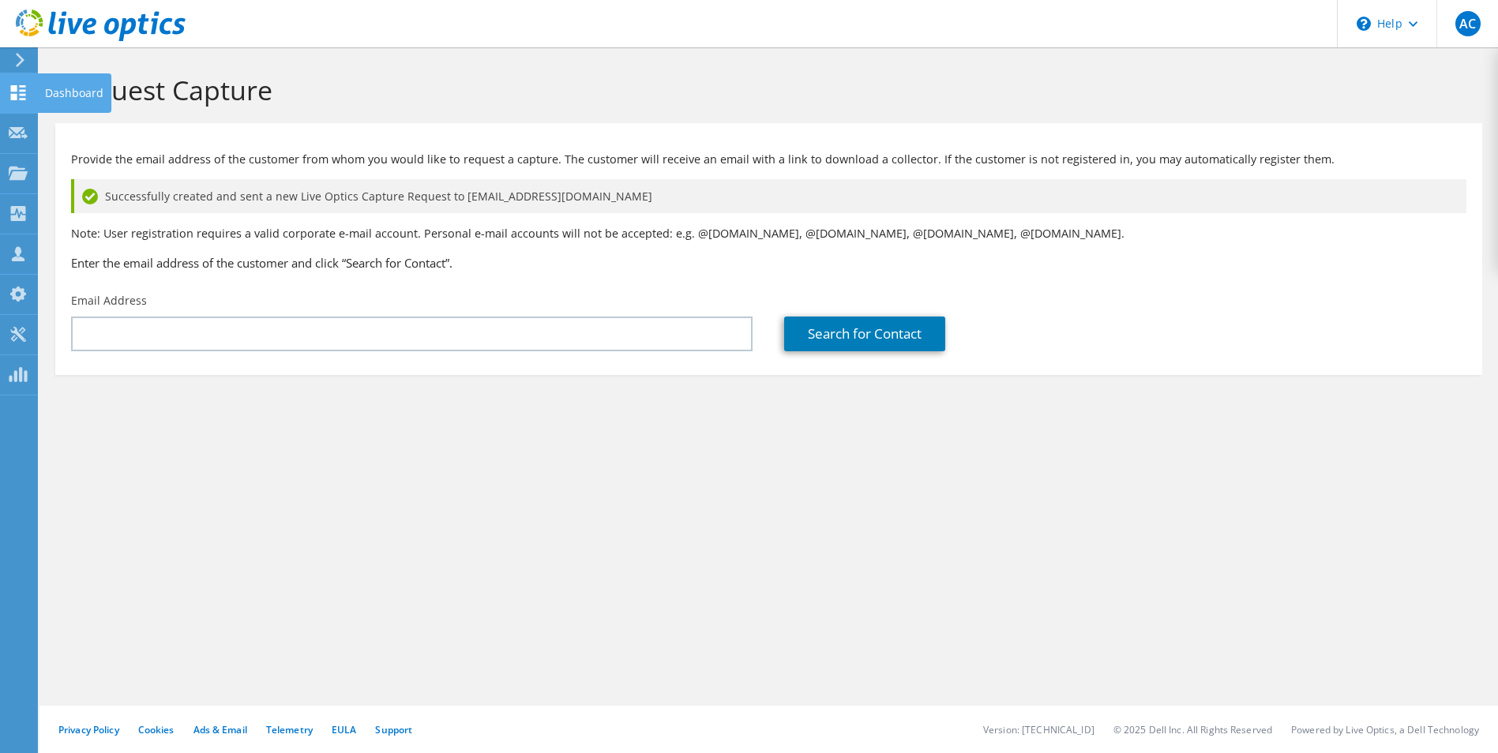
click at [27, 99] on icon at bounding box center [18, 92] width 19 height 15
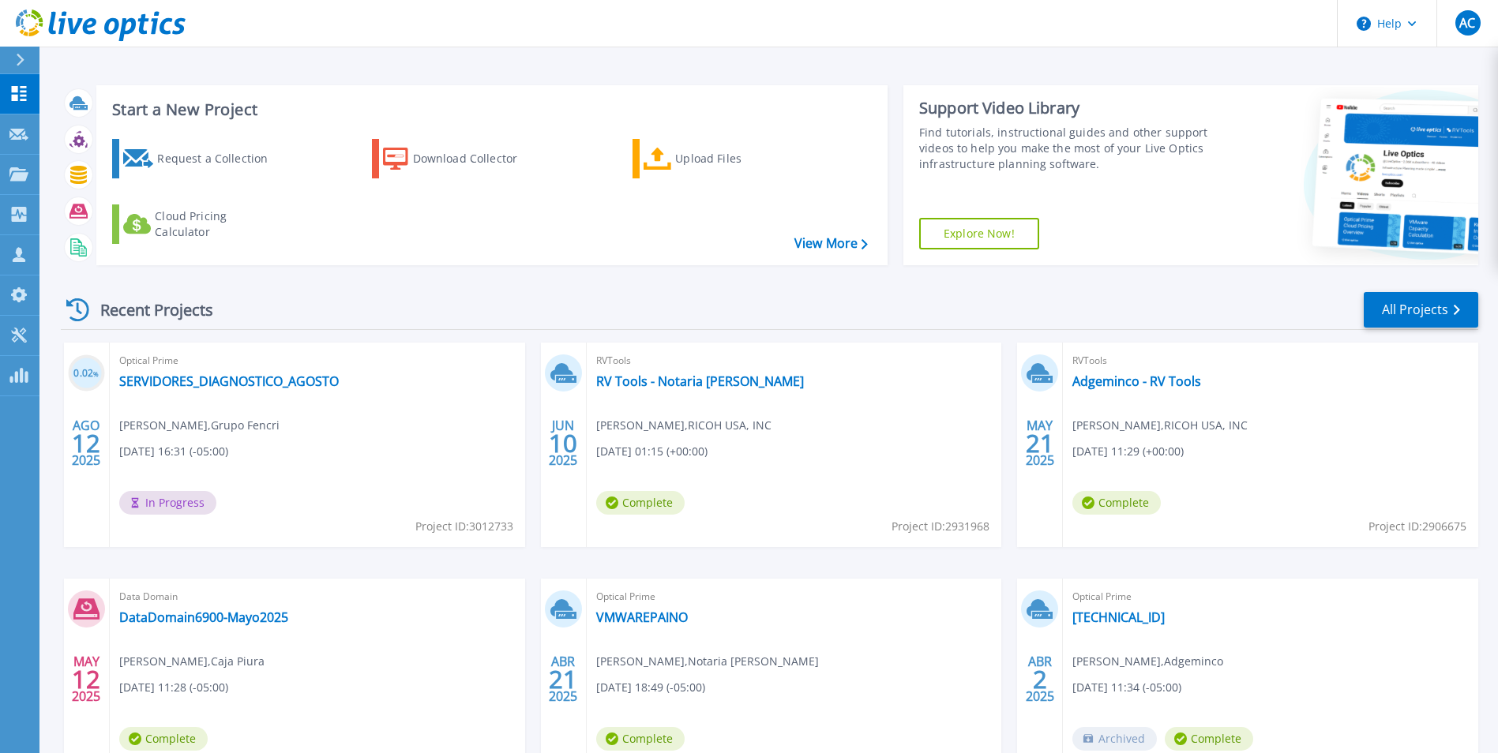
click at [225, 430] on span "[PERSON_NAME] , Grupo Fencri" at bounding box center [199, 425] width 160 height 17
drag, startPoint x: 225, startPoint y: 430, endPoint x: 250, endPoint y: 430, distance: 25.3
click at [250, 430] on span "Nilmer Matallana , Grupo Fencri" at bounding box center [199, 425] width 160 height 17
drag, startPoint x: 250, startPoint y: 430, endPoint x: 271, endPoint y: 437, distance: 21.7
click at [271, 437] on div "Optical Prime SERVIDORES_DIAGNOSTICO_AGOSTO Nilmer Matallana , Grupo Fencri 08/…" at bounding box center [317, 445] width 415 height 205
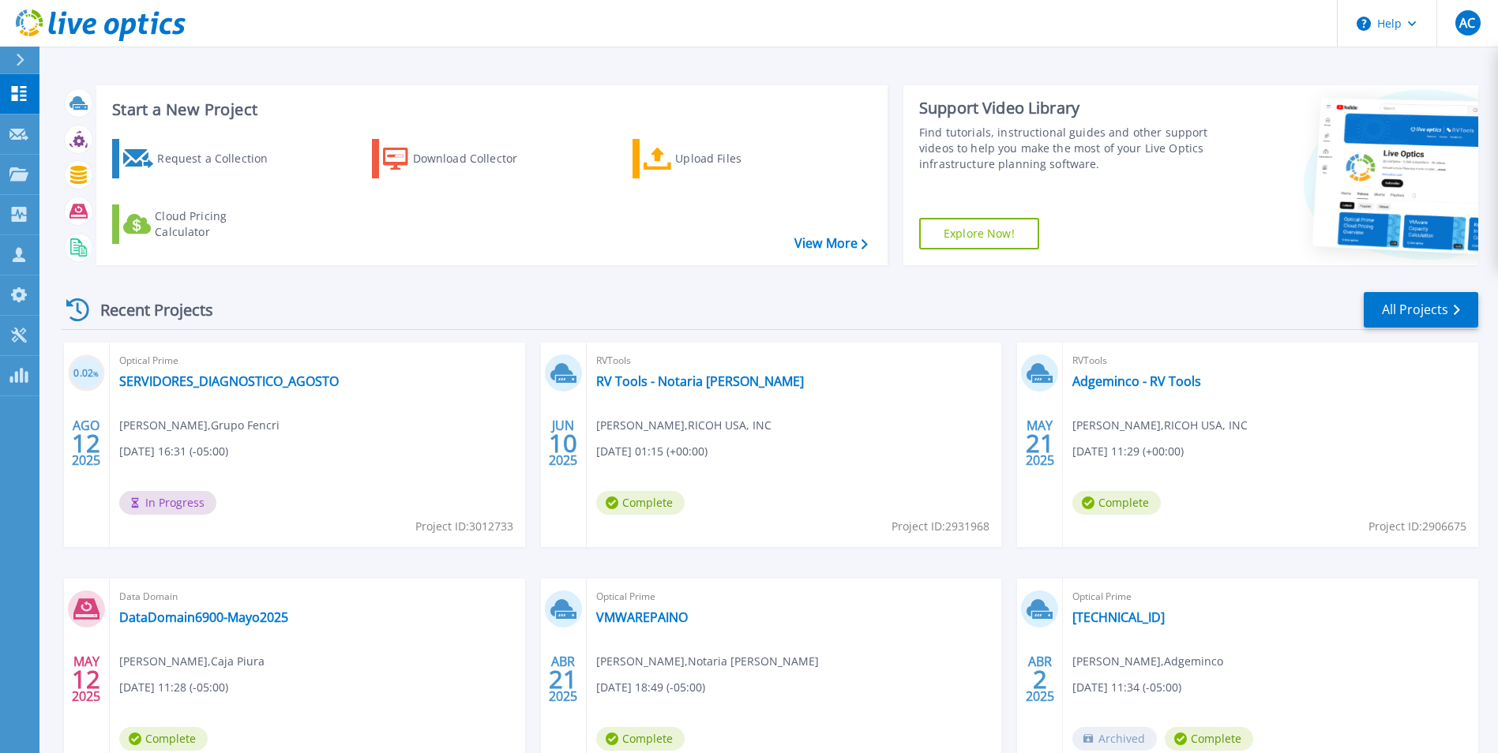
drag, startPoint x: 271, startPoint y: 437, endPoint x: 262, endPoint y: 445, distance: 11.7
click at [262, 445] on div "Optical Prime SERVIDORES_DIAGNOSTICO_AGOSTO Nilmer Matallana , Grupo Fencri 08/…" at bounding box center [317, 445] width 415 height 205
click at [168, 383] on link "SERVIDORES_DIAGNOSTICO_AGOSTO" at bounding box center [229, 382] width 220 height 16
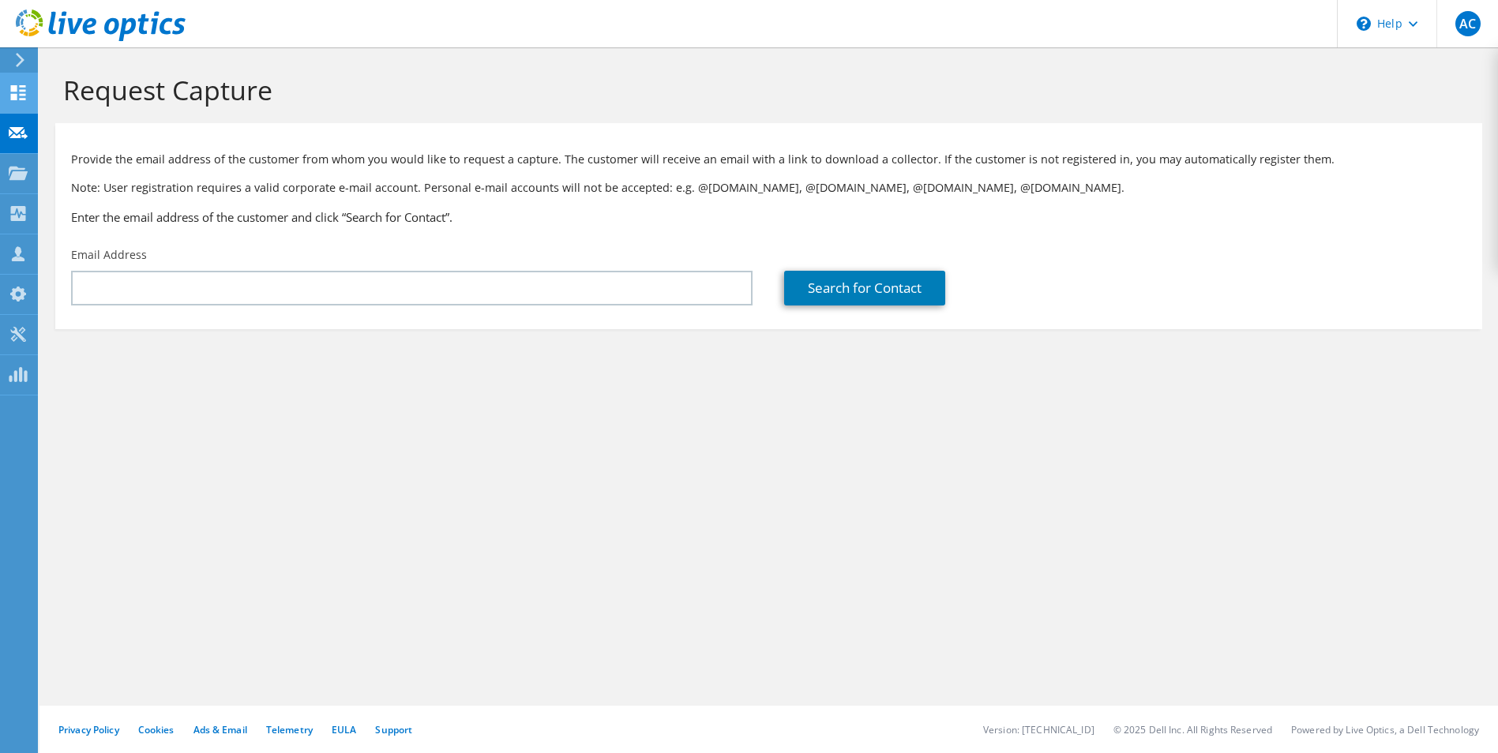
click at [26, 100] on div at bounding box center [18, 94] width 19 height 17
